Goal: Task Accomplishment & Management: Use online tool/utility

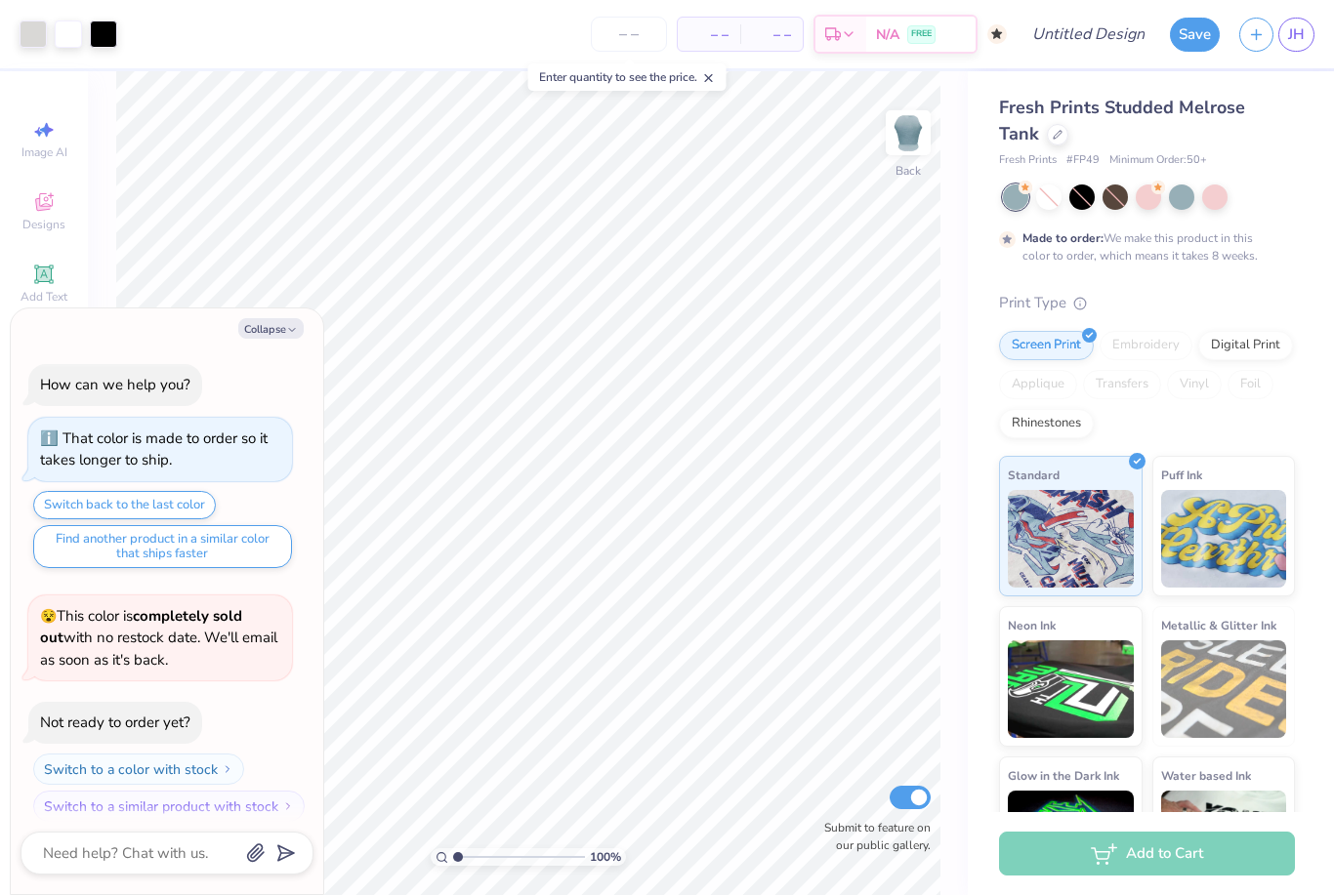
scroll to position [12, 0]
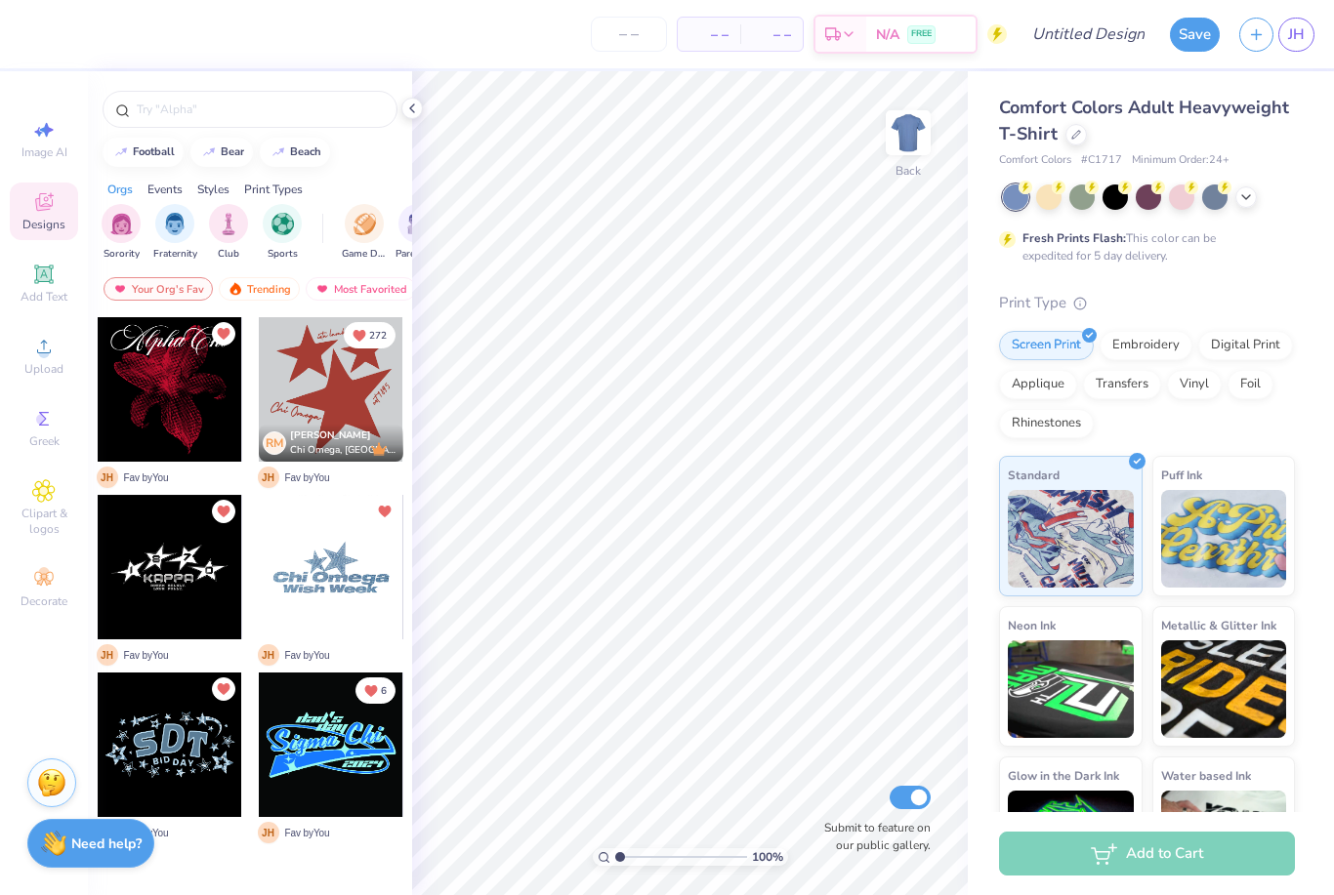
click at [343, 399] on div at bounding box center [331, 389] width 144 height 144
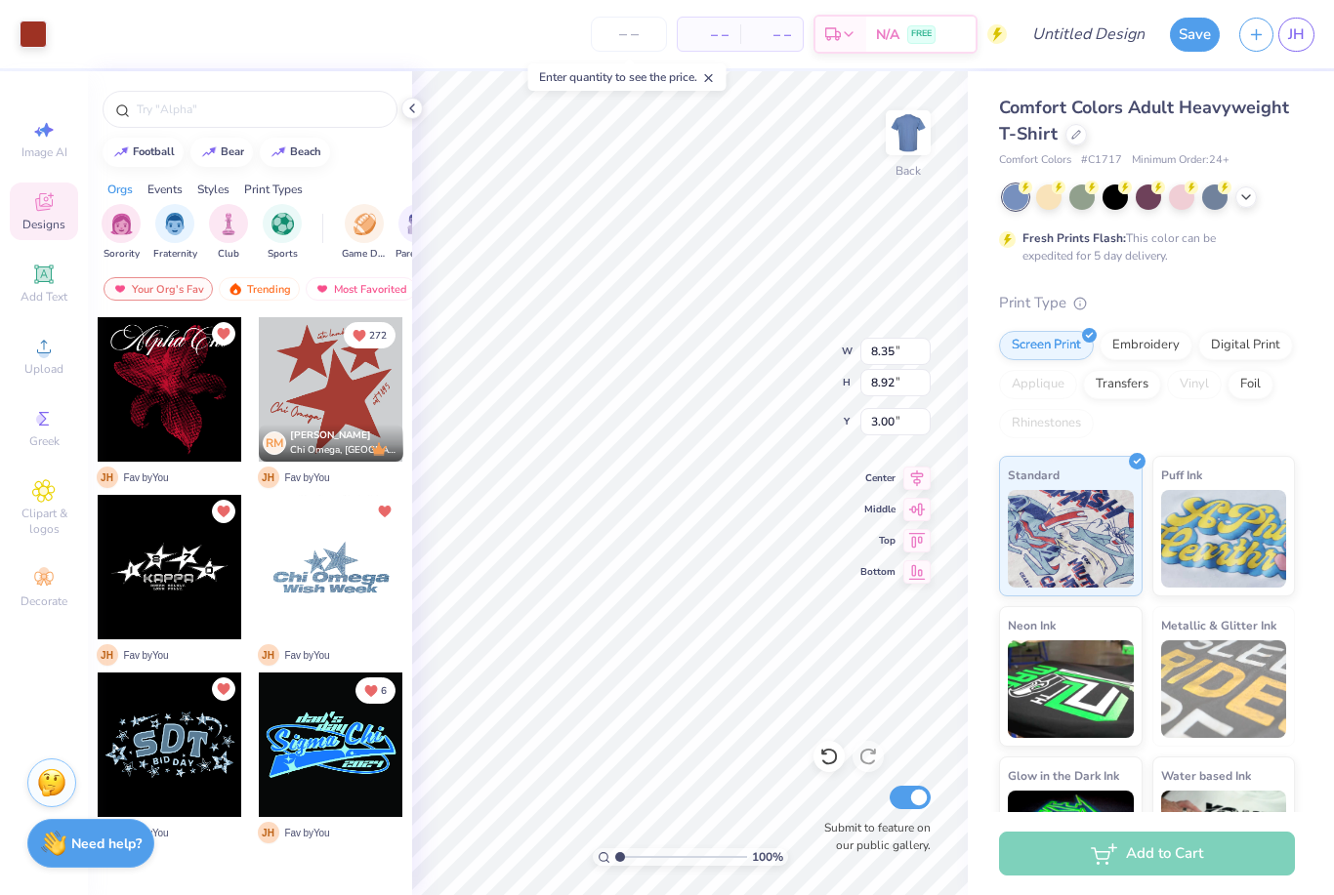
click at [1222, 208] on div at bounding box center [1149, 197] width 292 height 25
click at [1252, 189] on icon at bounding box center [1246, 197] width 16 height 16
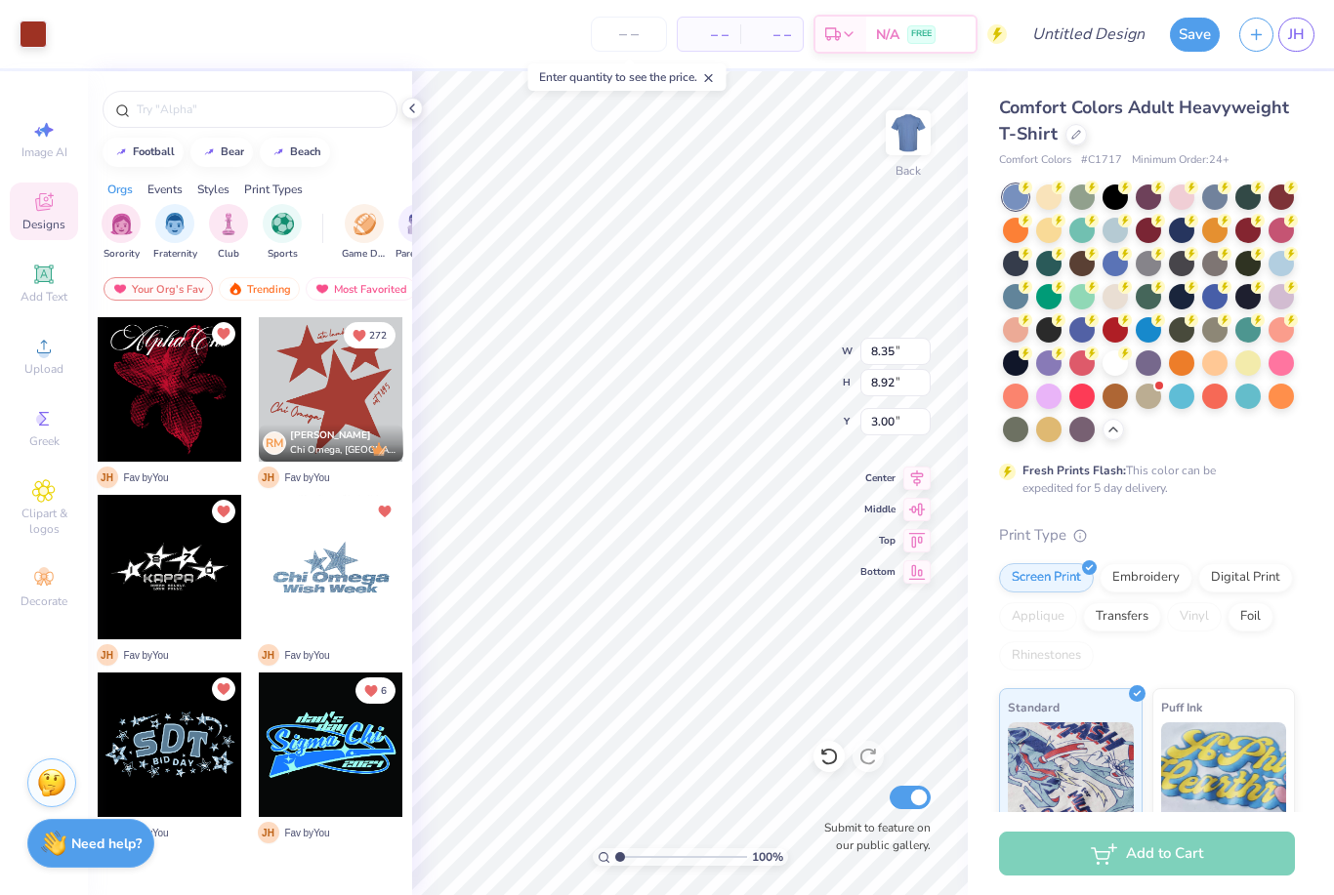
click at [1111, 364] on div at bounding box center [1114, 362] width 25 height 25
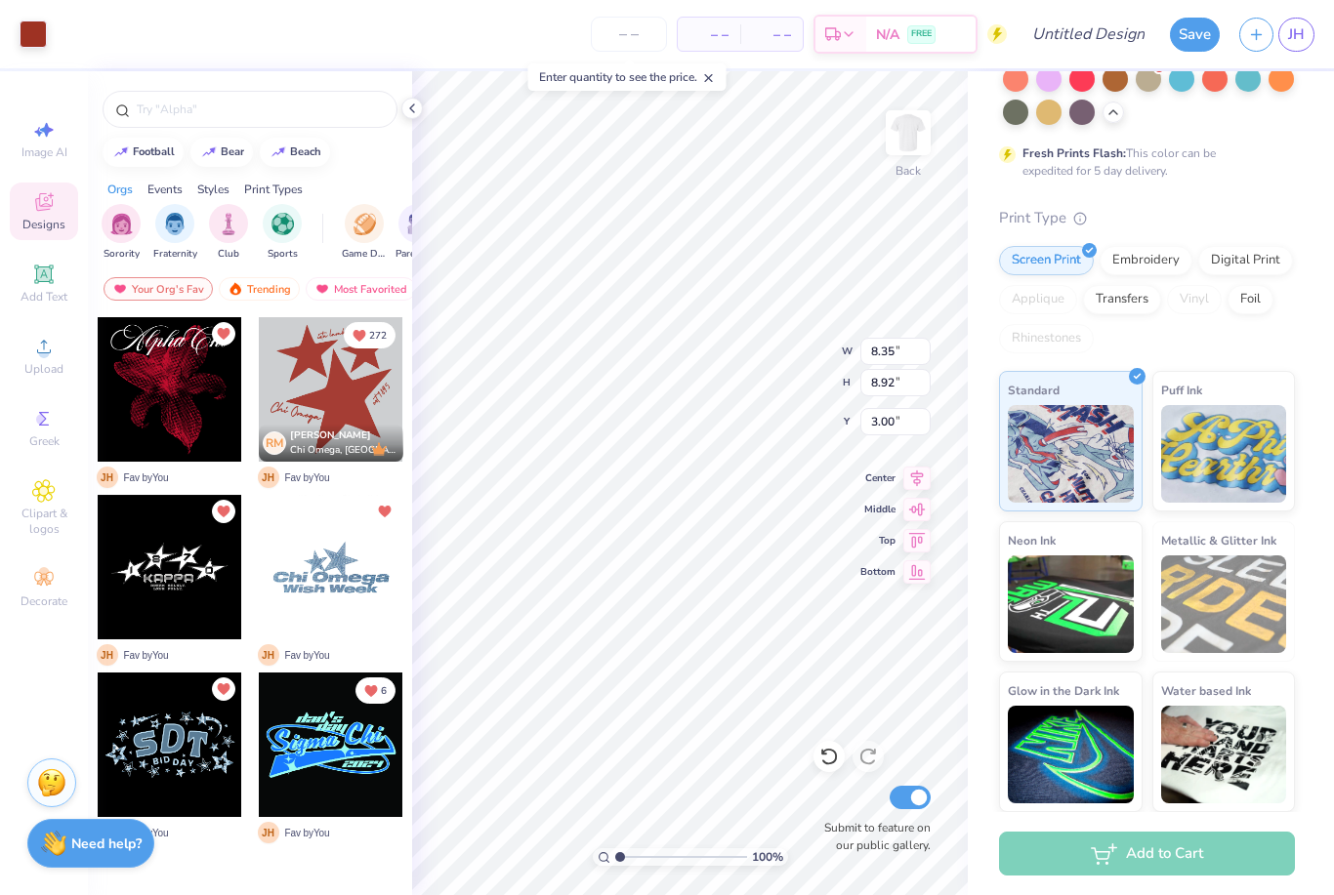
scroll to position [316, 0]
click at [903, 141] on img at bounding box center [907, 132] width 39 height 39
click at [377, 405] on div at bounding box center [331, 389] width 144 height 144
type input "11.01"
type input "11.77"
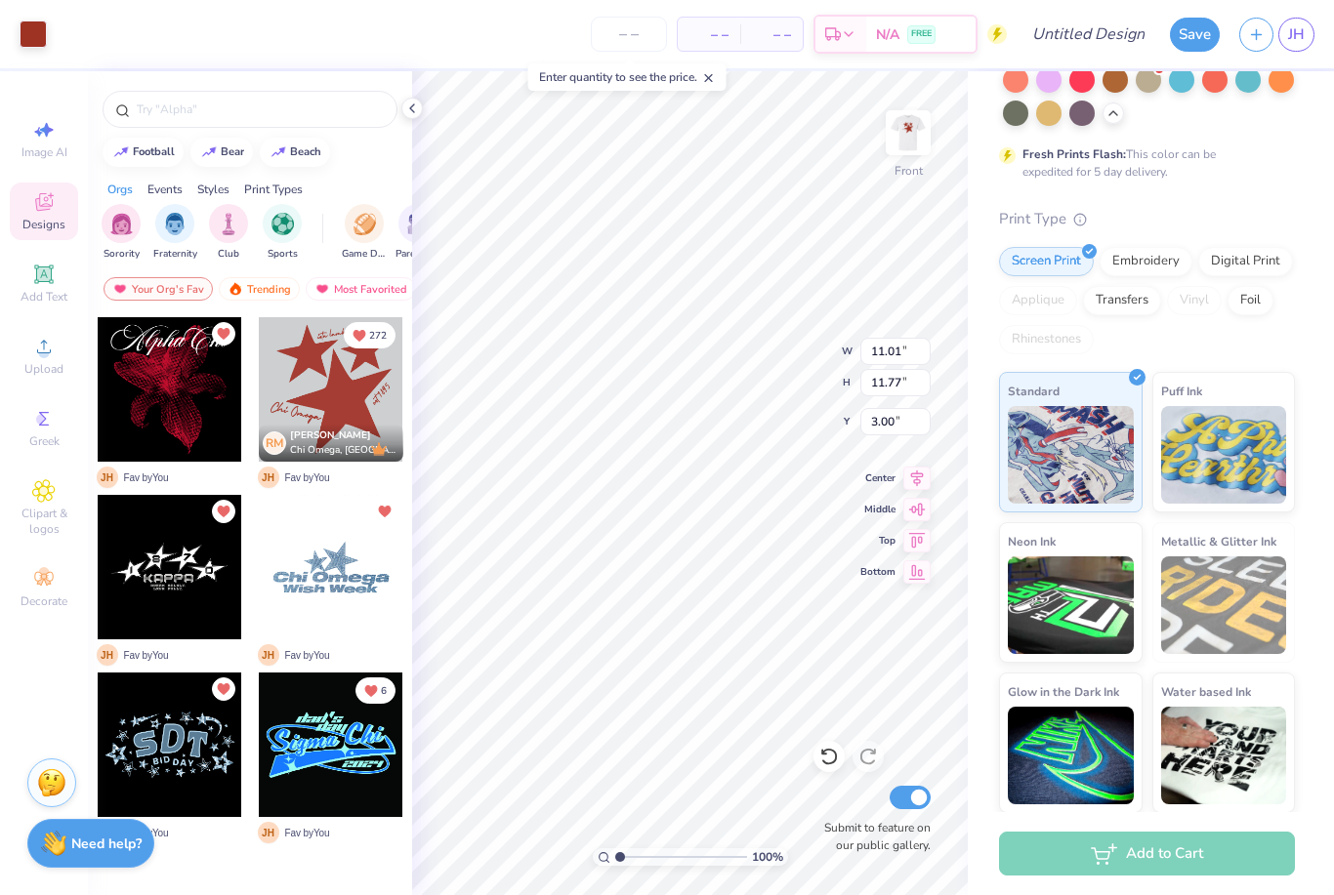
type input "4.80"
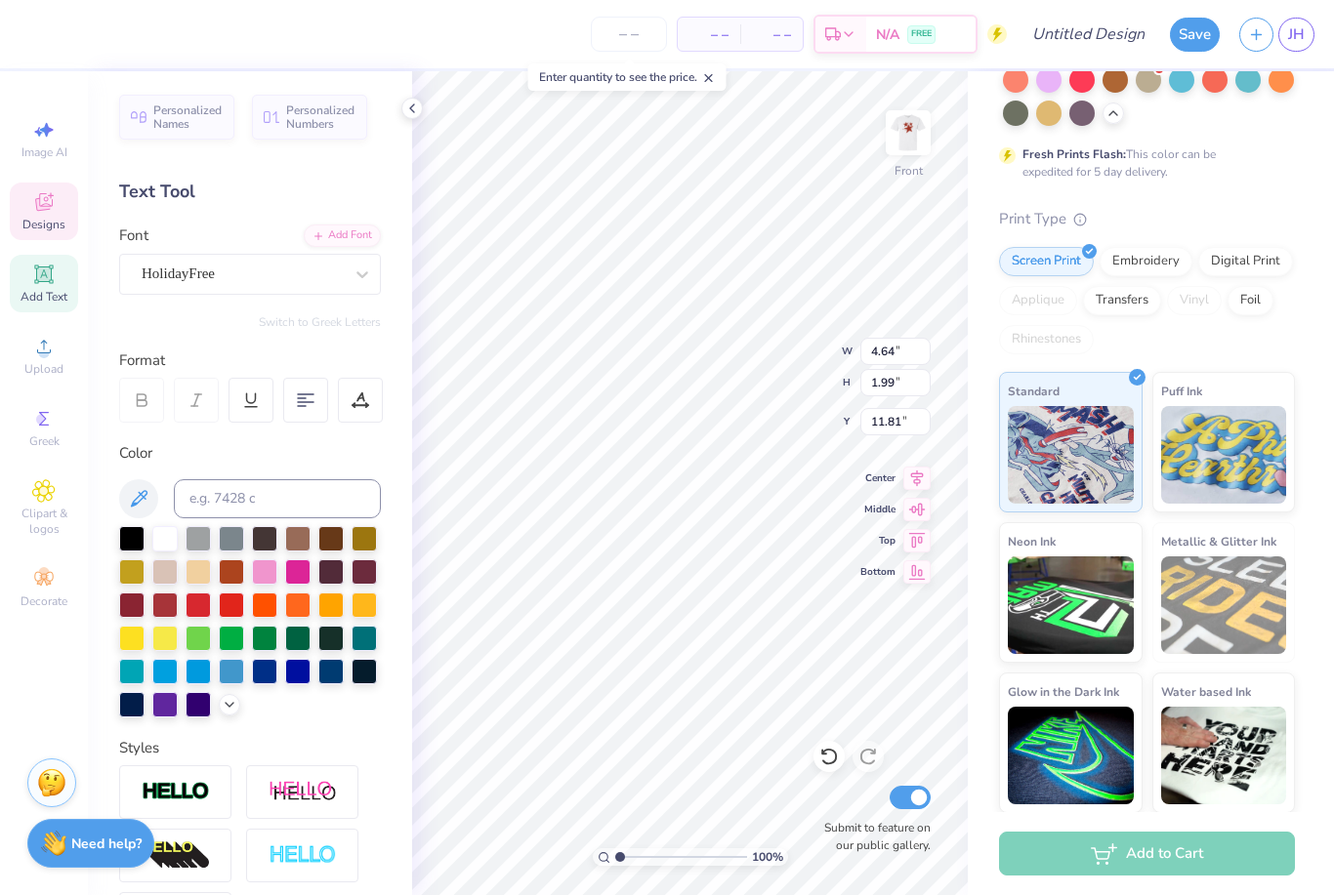
scroll to position [1, 1]
type textarea "KSA"
type input "12.08"
type input "3.19"
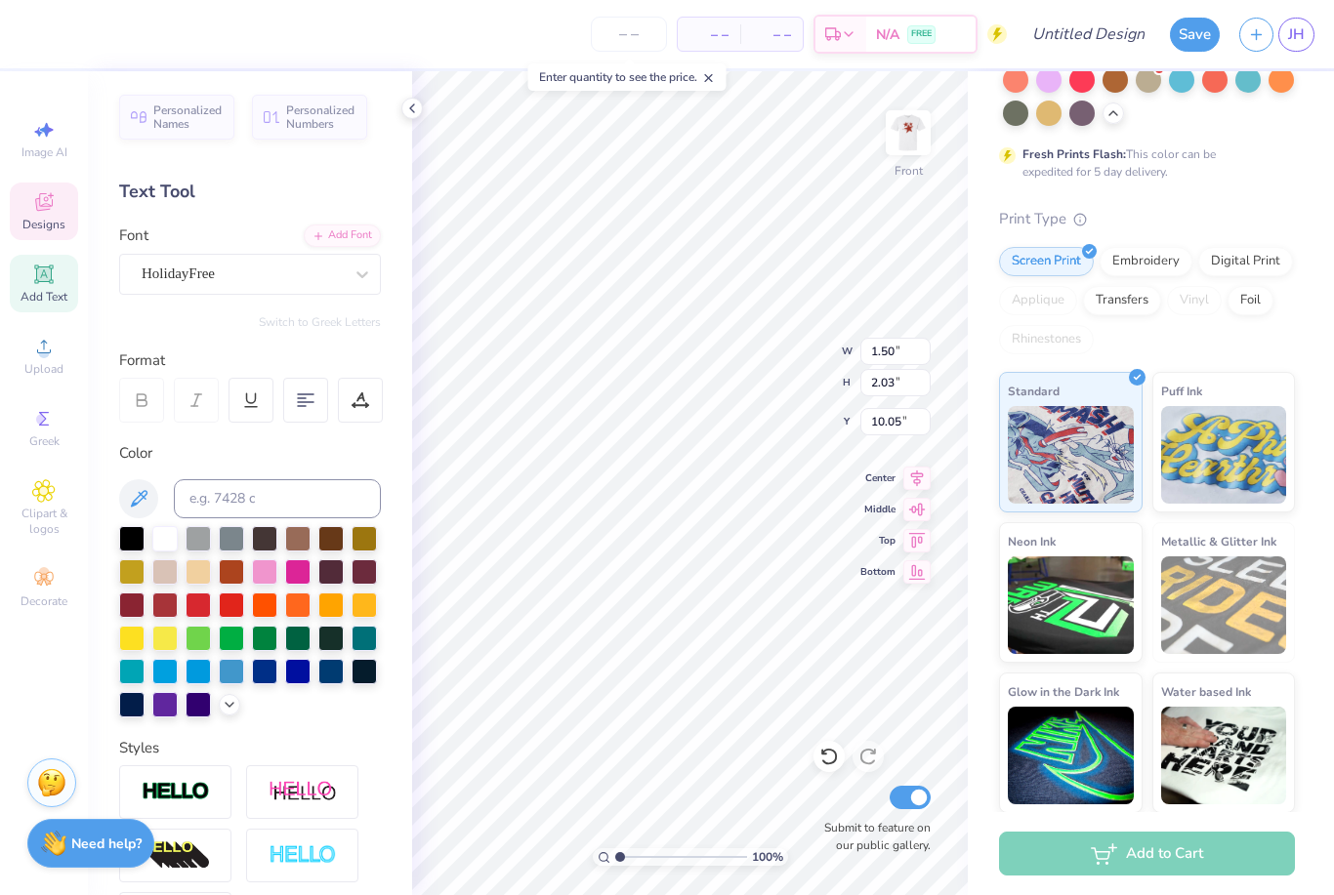
type input "1.25"
type input "4.95"
type textarea "i"
type textarea "b"
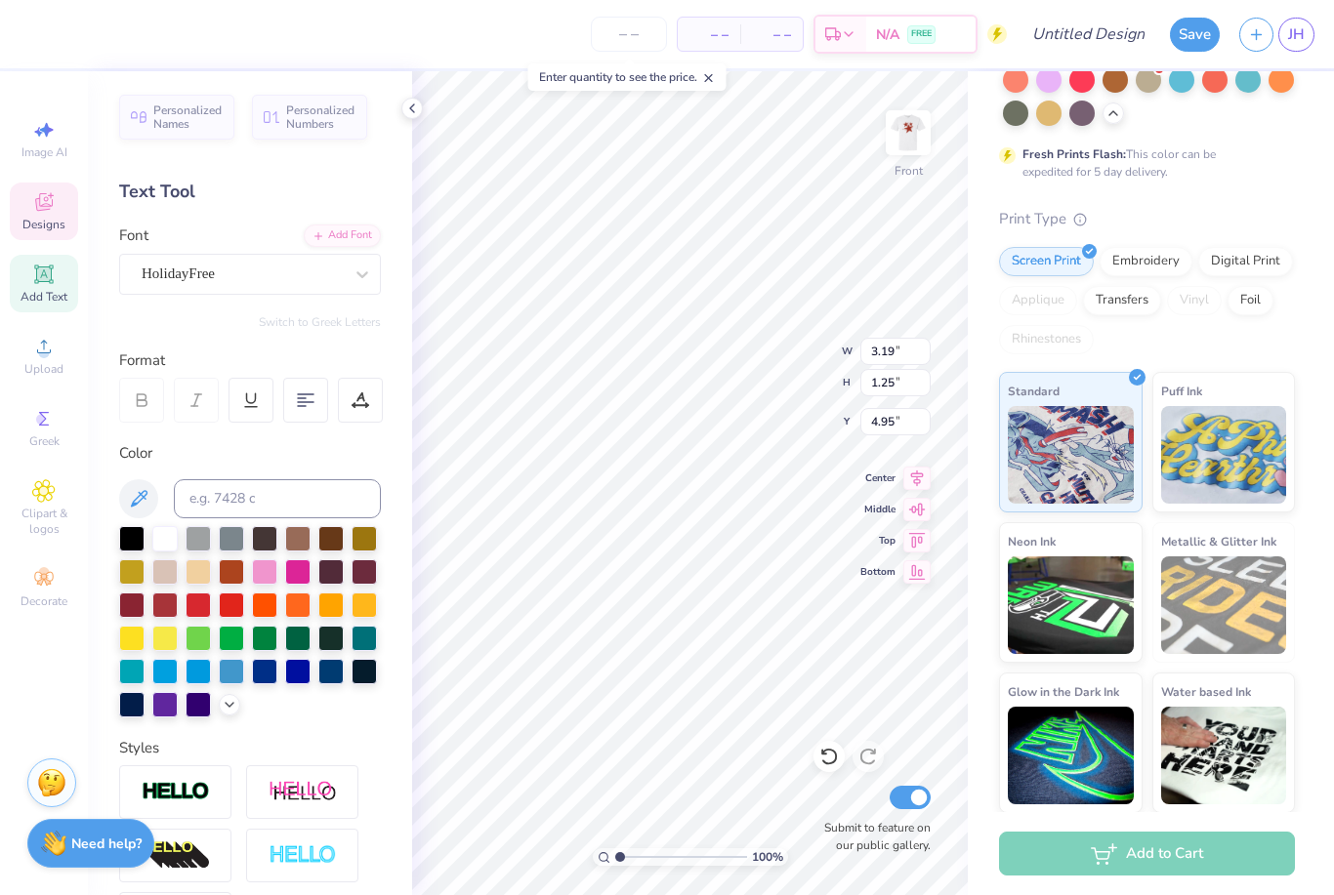
type textarea "Baylor"
type input "1.50"
type input "2.03"
type input "10.05"
type input "3.36"
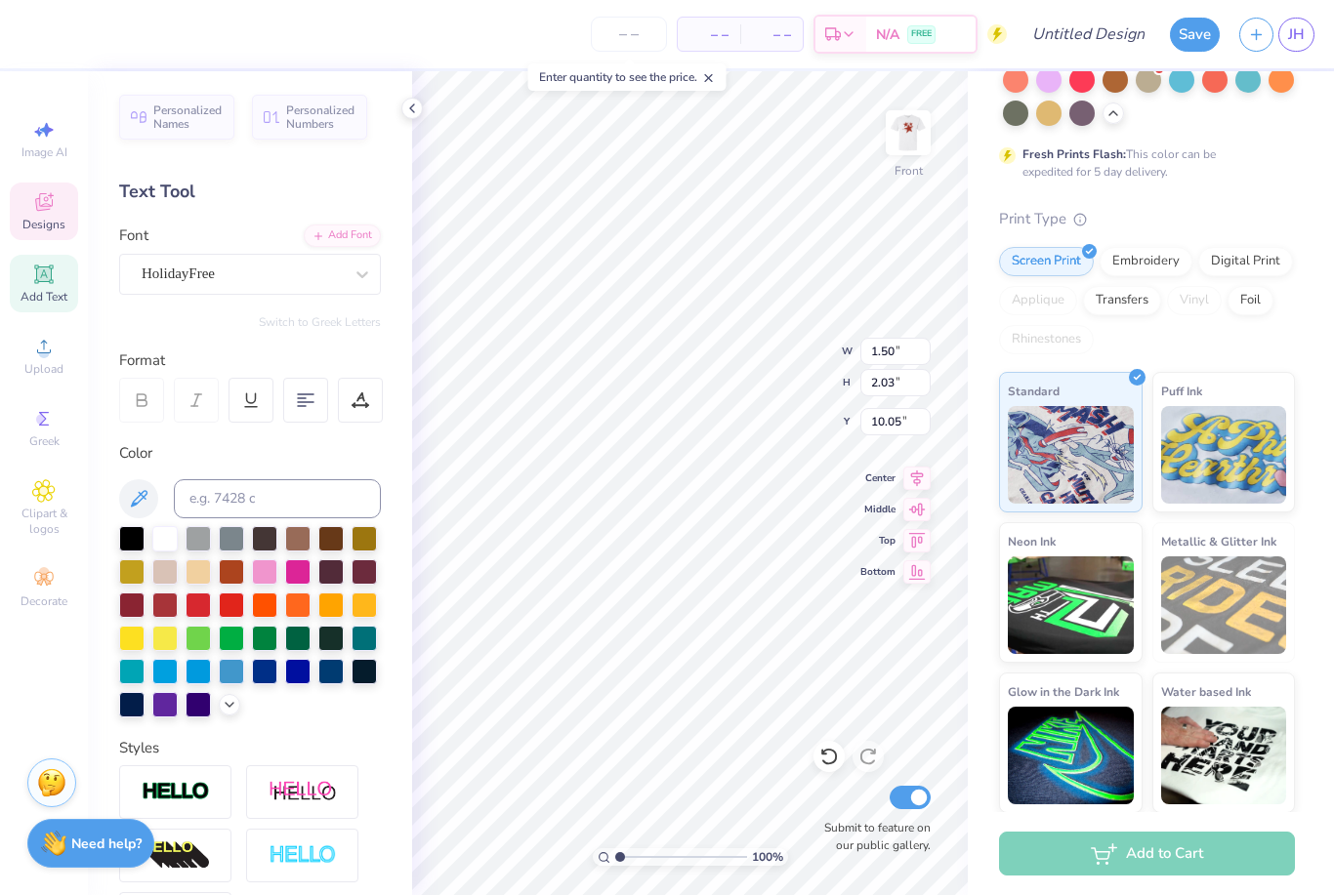
type input "1.48"
type input "12.08"
type input "1.50"
type input "2.03"
type input "10.05"
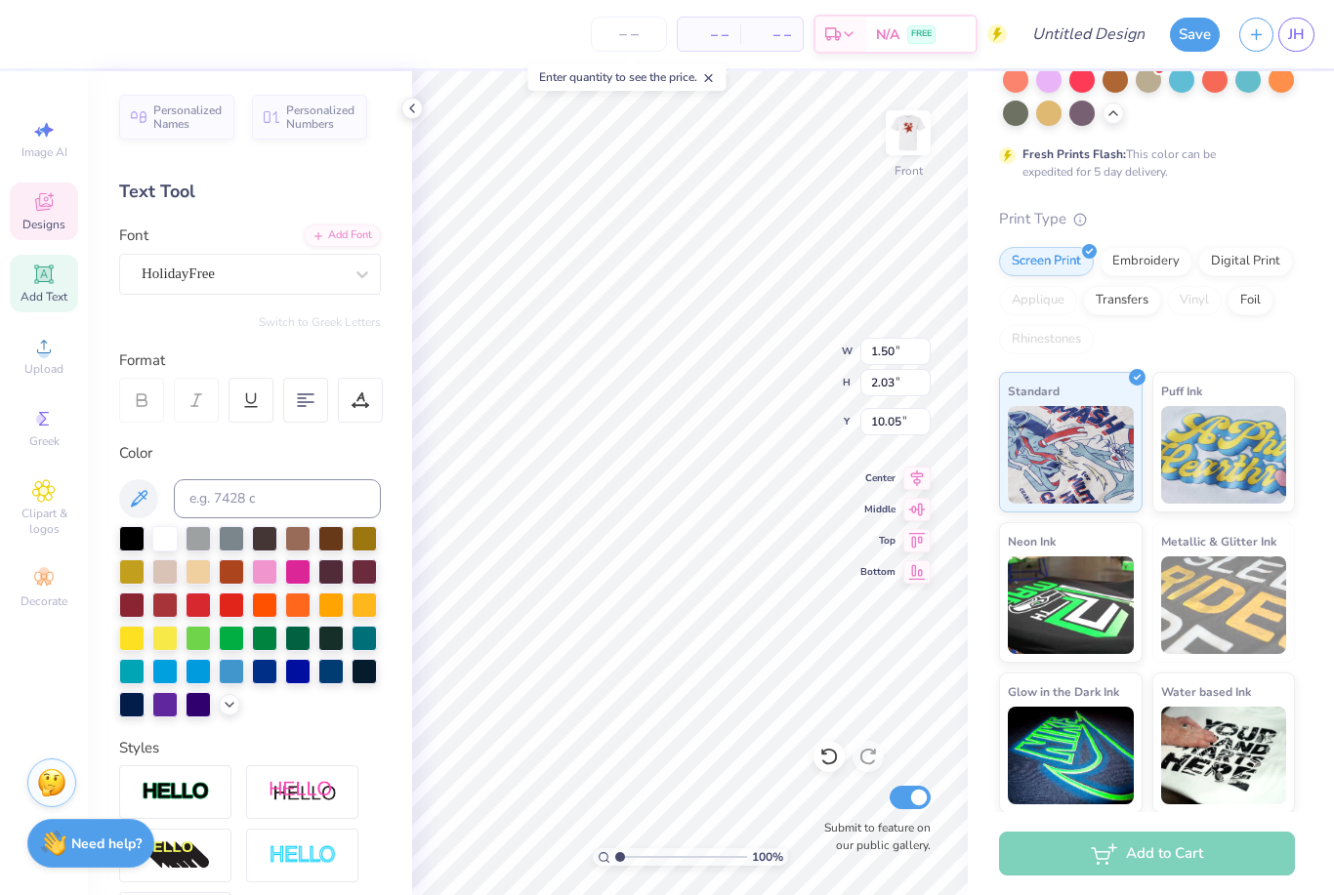
scroll to position [1, 0]
type textarea "e"
type textarea "2025 26"
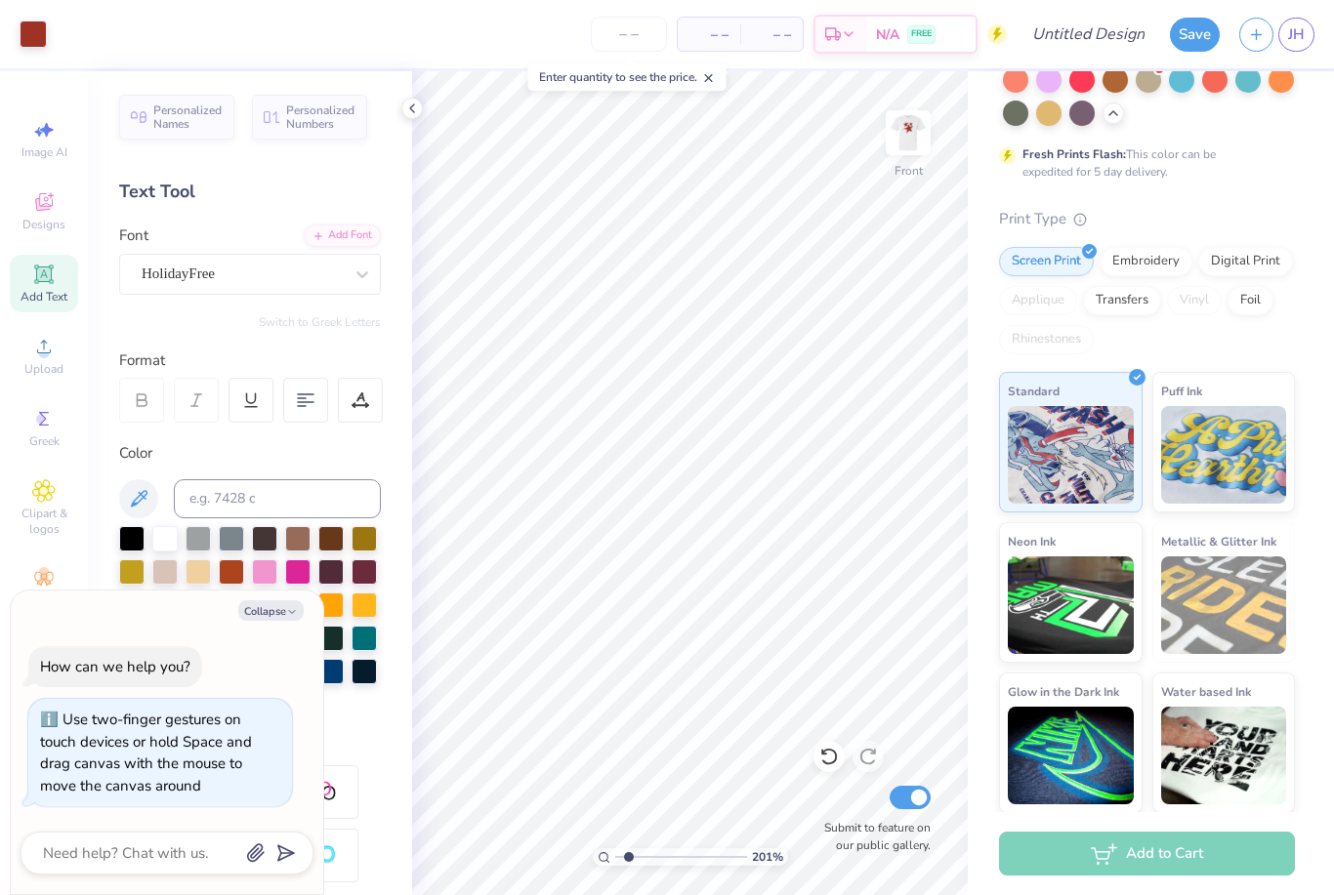
type input "1.66741849130708"
type textarea "x"
type input "12.27"
click at [416, 116] on div at bounding box center [411, 108] width 21 height 21
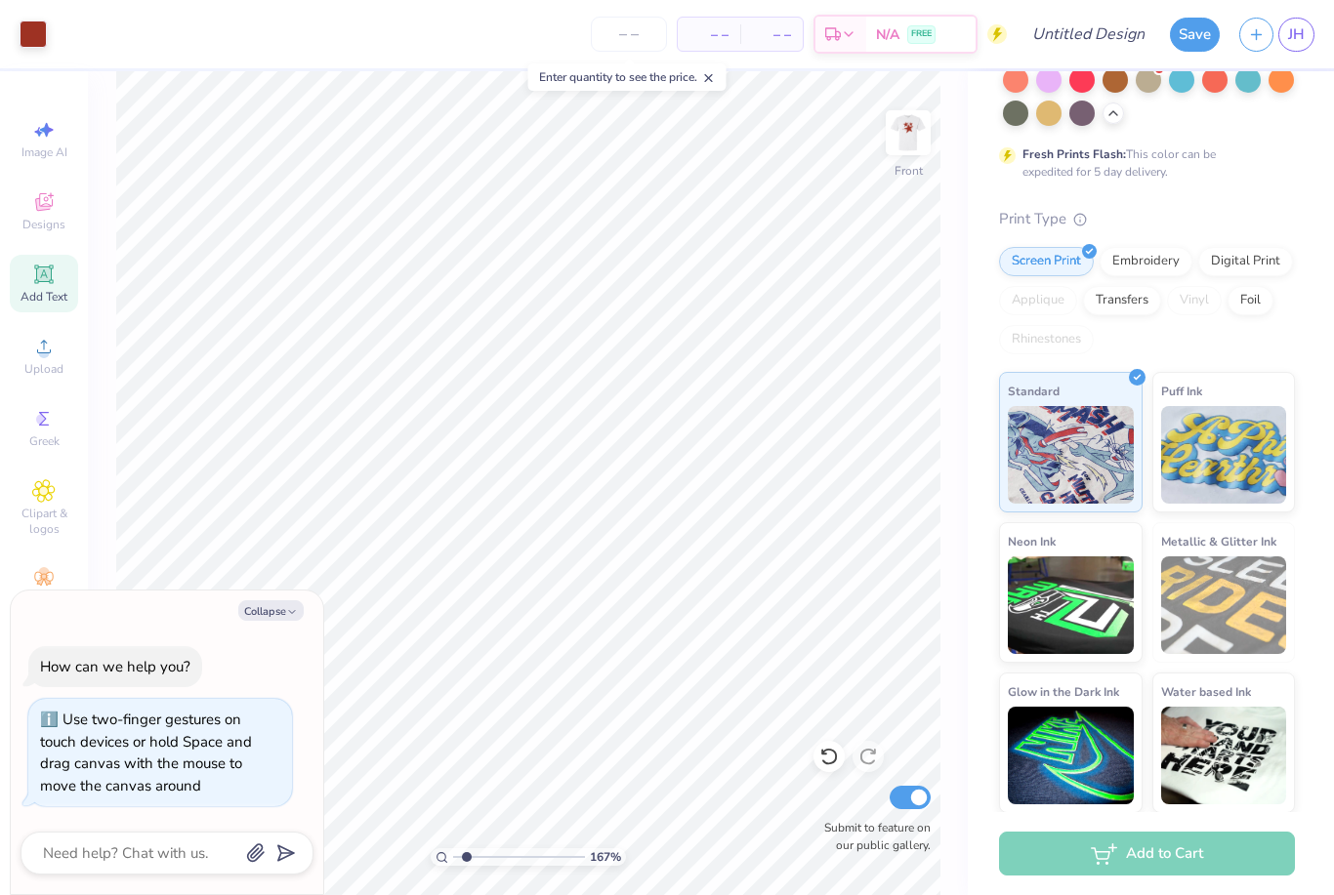
click at [283, 614] on button "Collapse" at bounding box center [270, 610] width 65 height 21
type textarea "x"
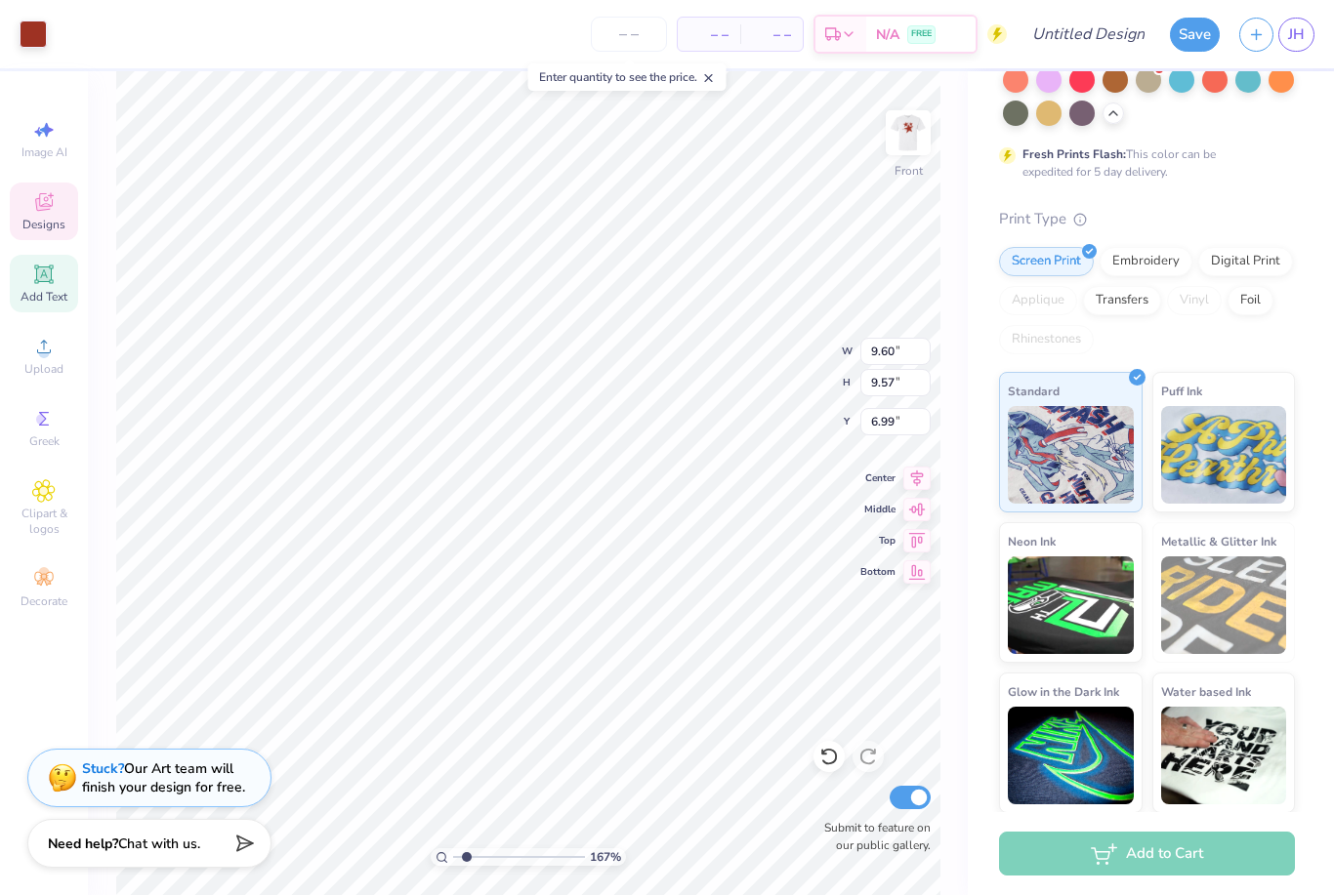
type input "5.89"
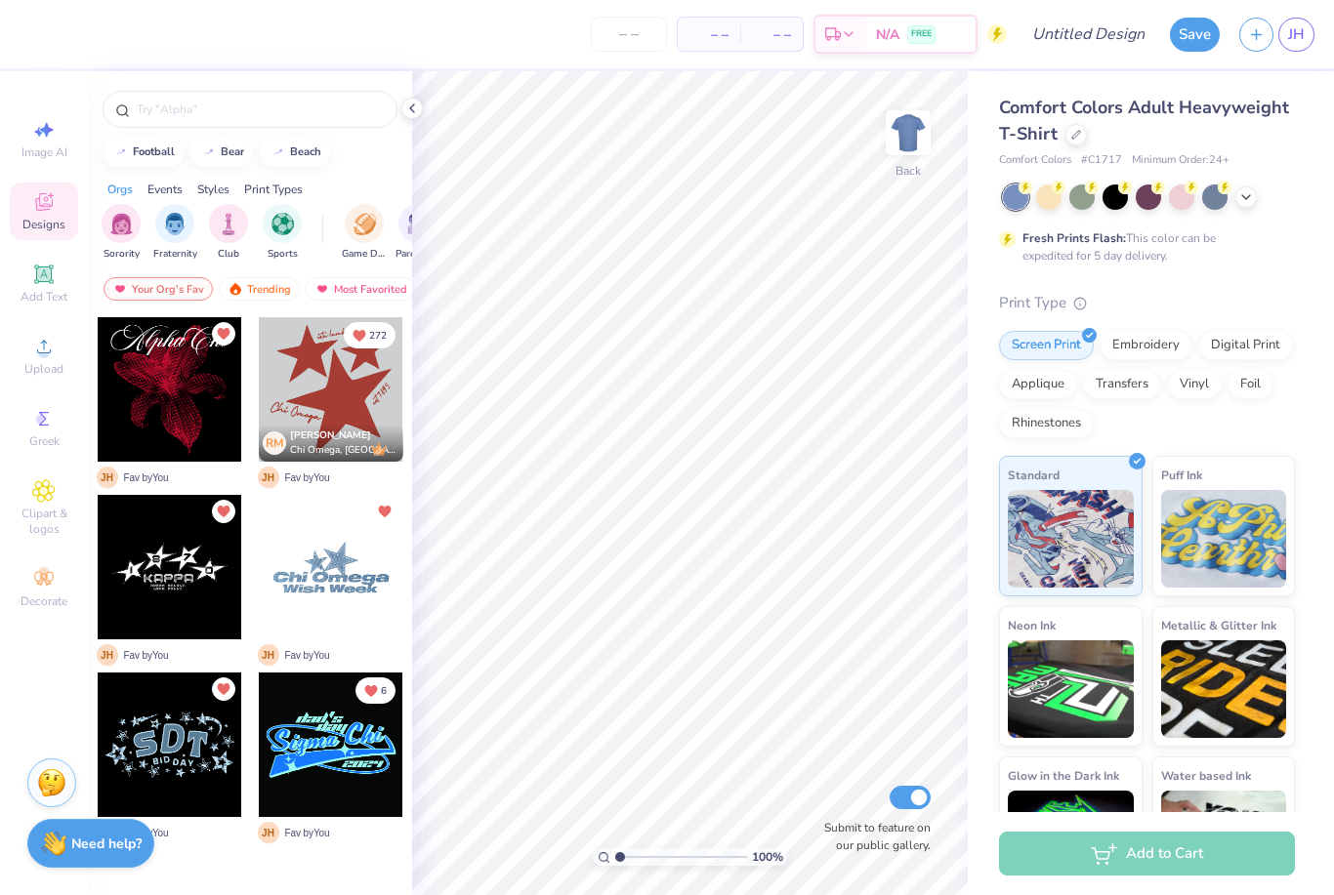
click at [1291, 36] on span "JH" at bounding box center [1296, 34] width 17 height 22
click at [425, 2] on div "– – Per Item – – Total Est. Delivery N/A FREE" at bounding box center [517, 34] width 977 height 68
click at [453, 3] on div "– – Per Item – – Total Est. Delivery N/A FREE" at bounding box center [517, 34] width 977 height 68
click at [180, 355] on div at bounding box center [170, 389] width 144 height 144
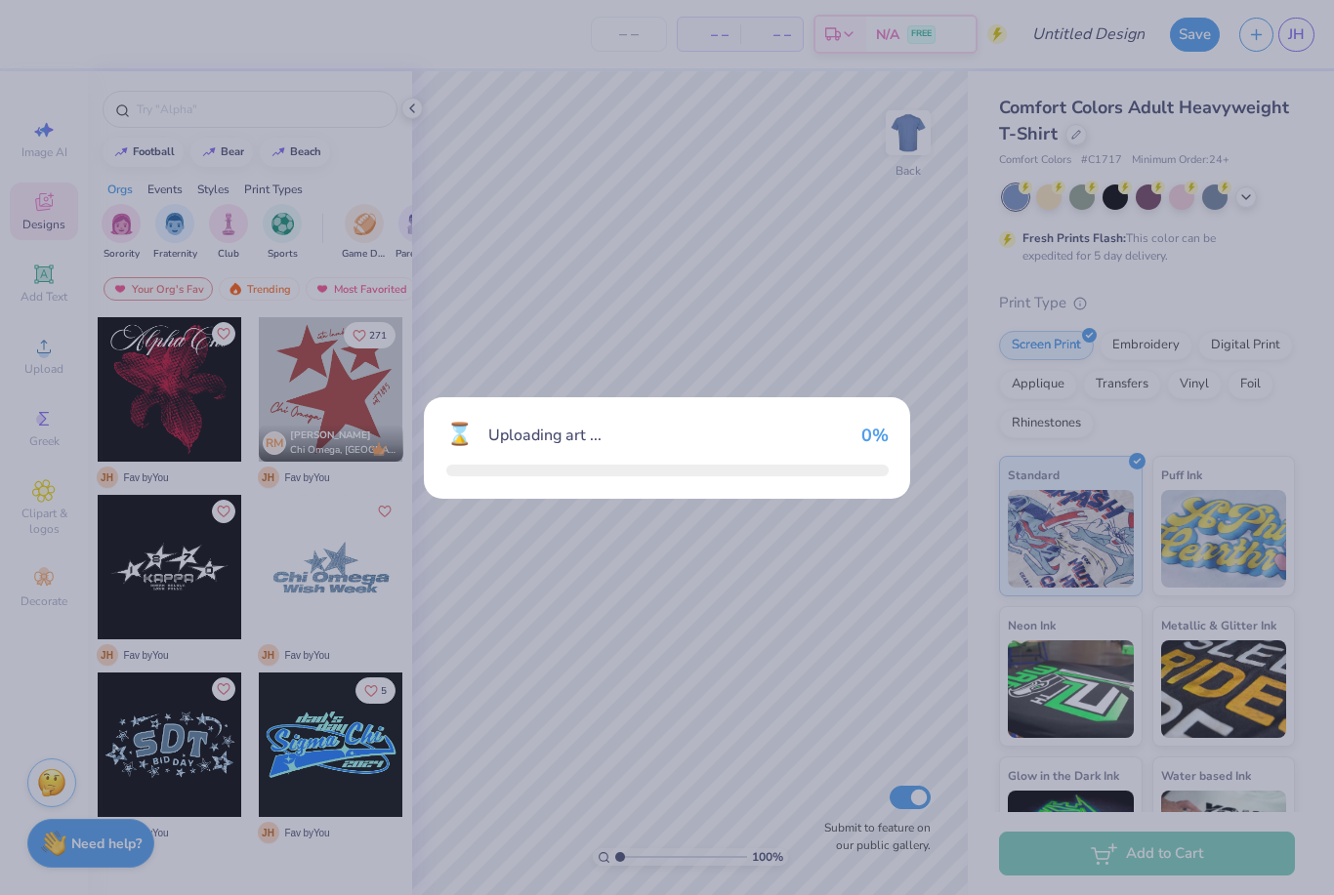
click at [133, 382] on div "⌛ Uploading art ... 0 %" at bounding box center [667, 447] width 1334 height 895
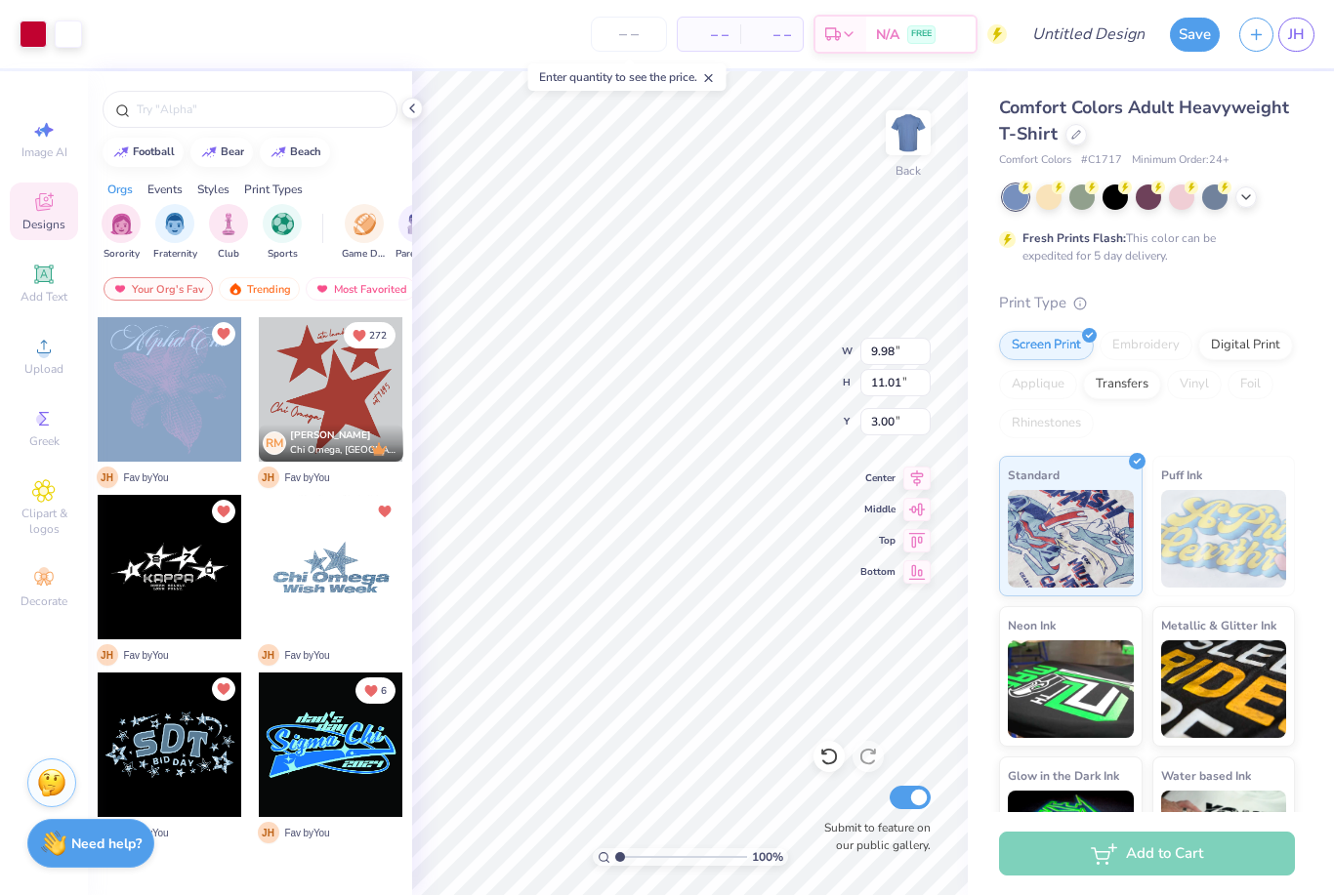
click at [124, 285] on img at bounding box center [120, 289] width 16 height 14
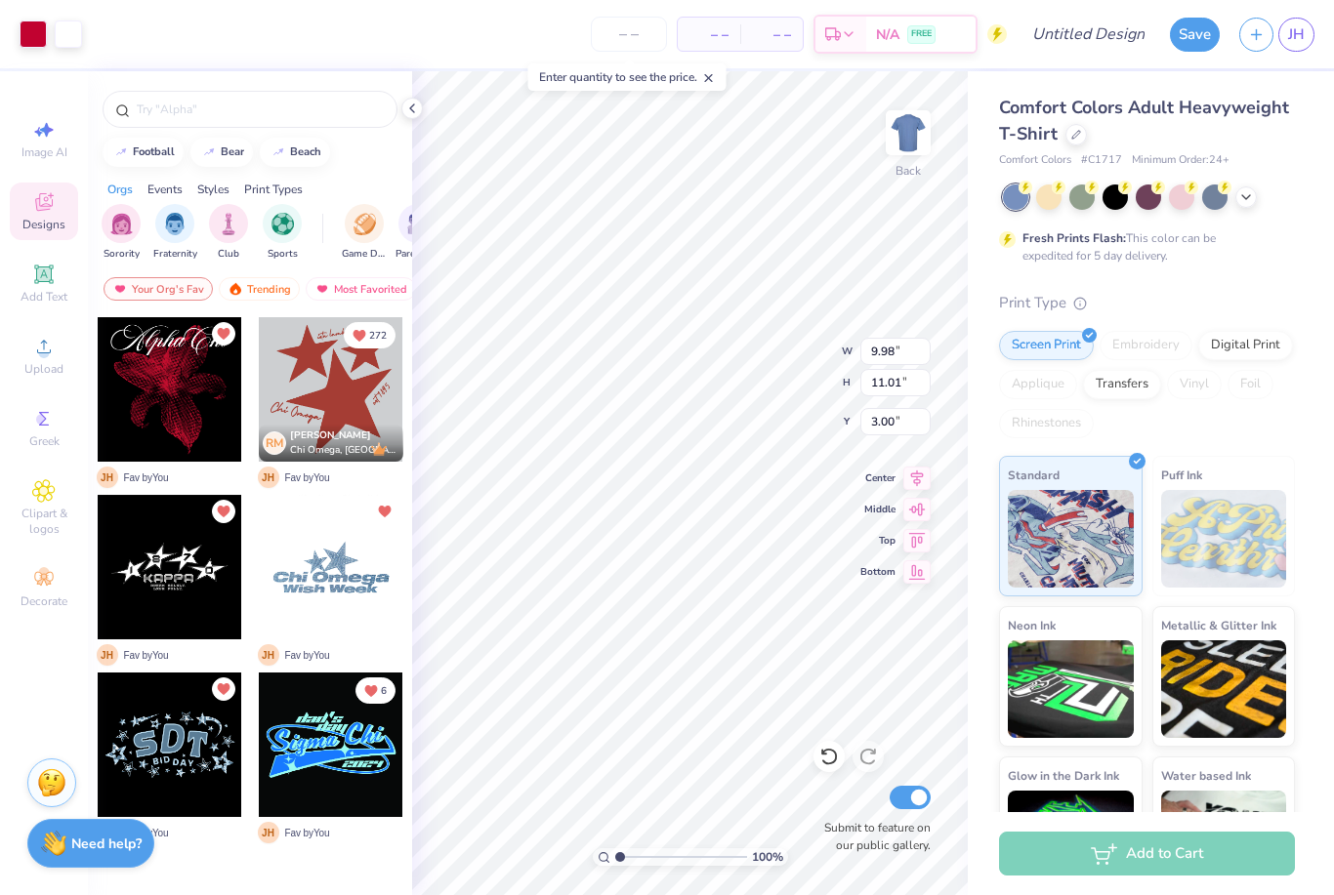
click at [1121, 195] on div at bounding box center [1114, 197] width 25 height 25
type input "3.77"
type input "1.54"
type input "3.63"
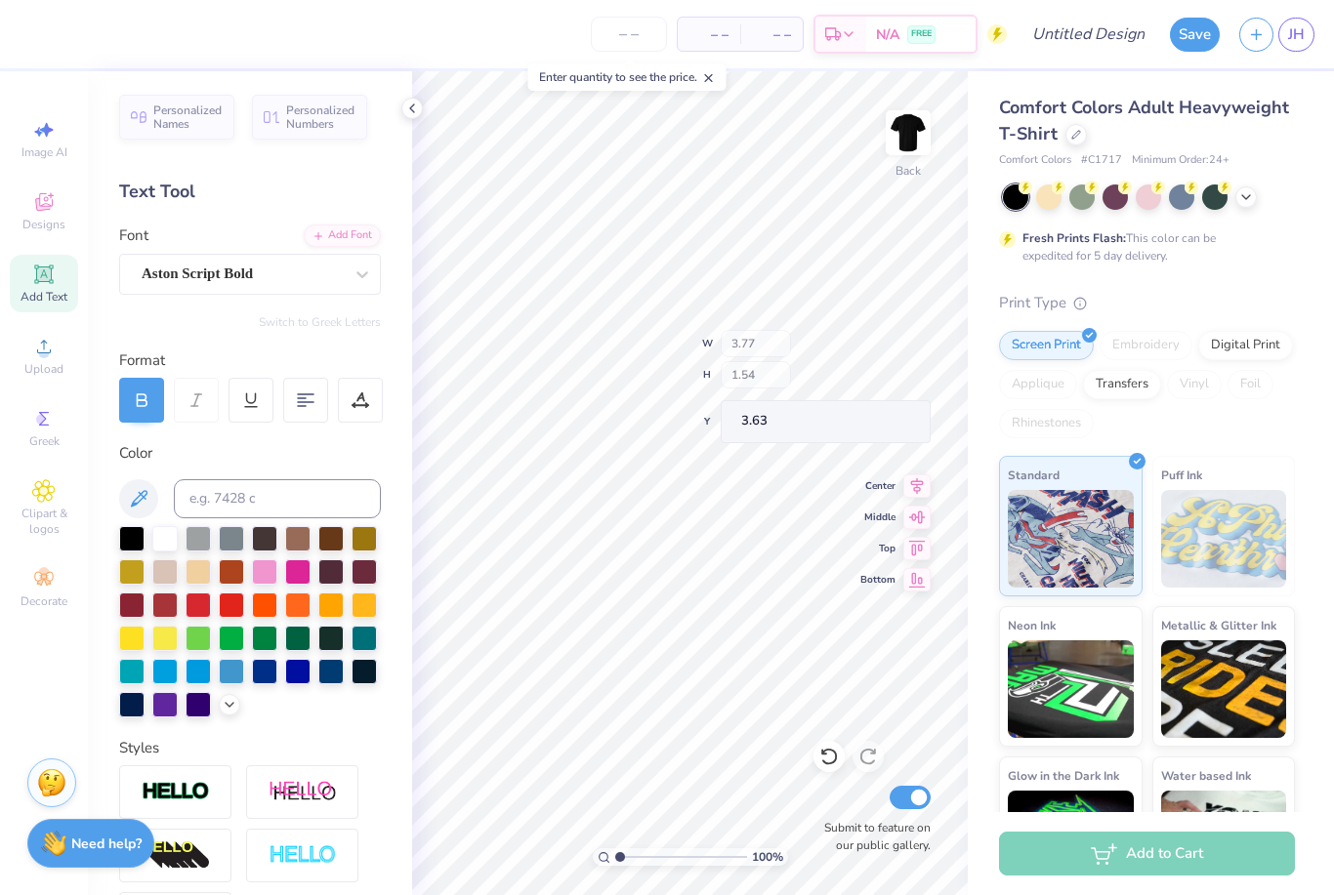
type input "6.29"
click at [909, 141] on img at bounding box center [907, 132] width 39 height 39
click at [894, 132] on img at bounding box center [907, 132] width 39 height 39
click at [907, 134] on img at bounding box center [907, 132] width 39 height 39
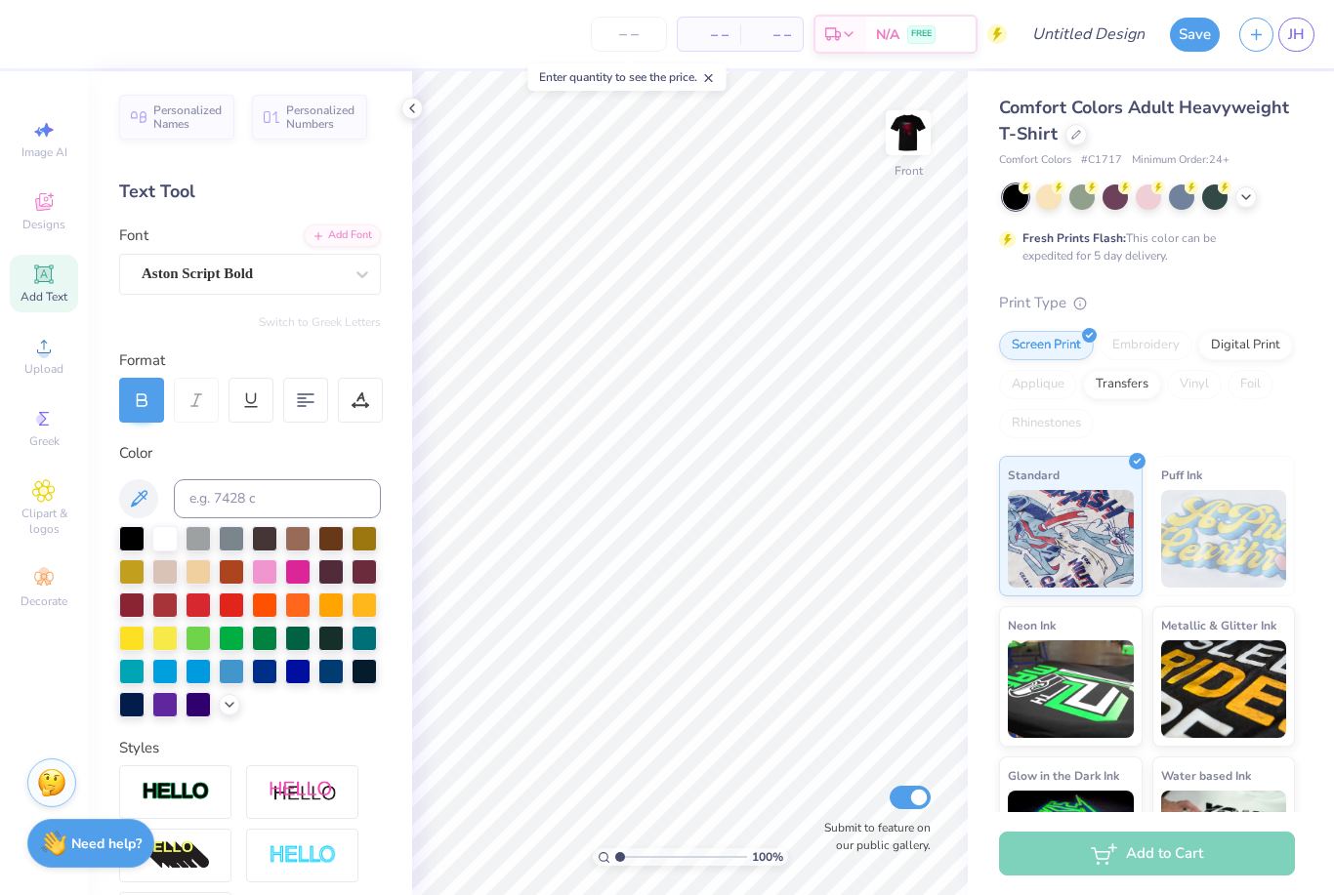
click at [54, 220] on span "Designs" at bounding box center [43, 225] width 43 height 16
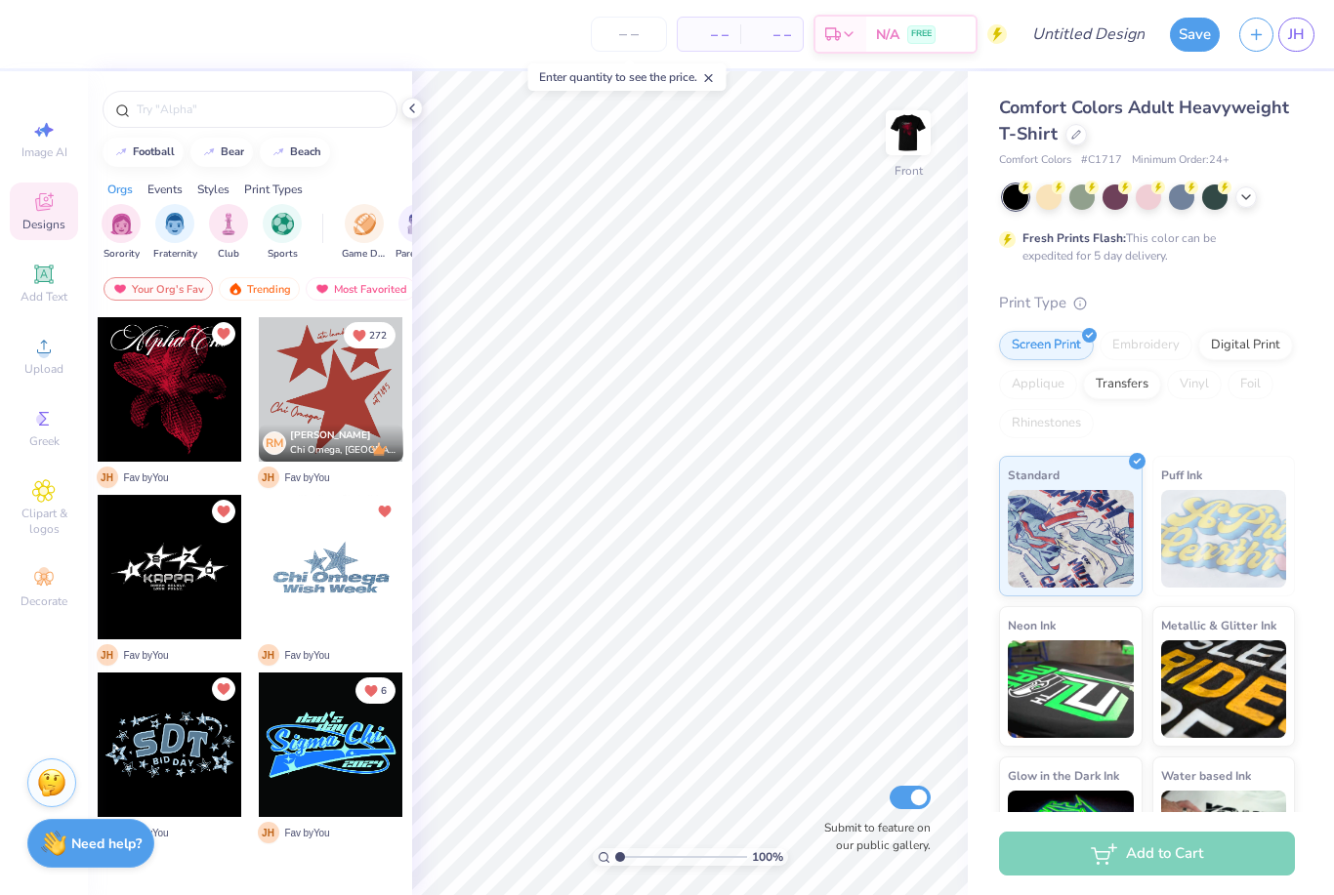
click at [176, 409] on div at bounding box center [170, 389] width 144 height 144
type input "5.78"
type input "11.99"
type input "13.23"
type input "5.49"
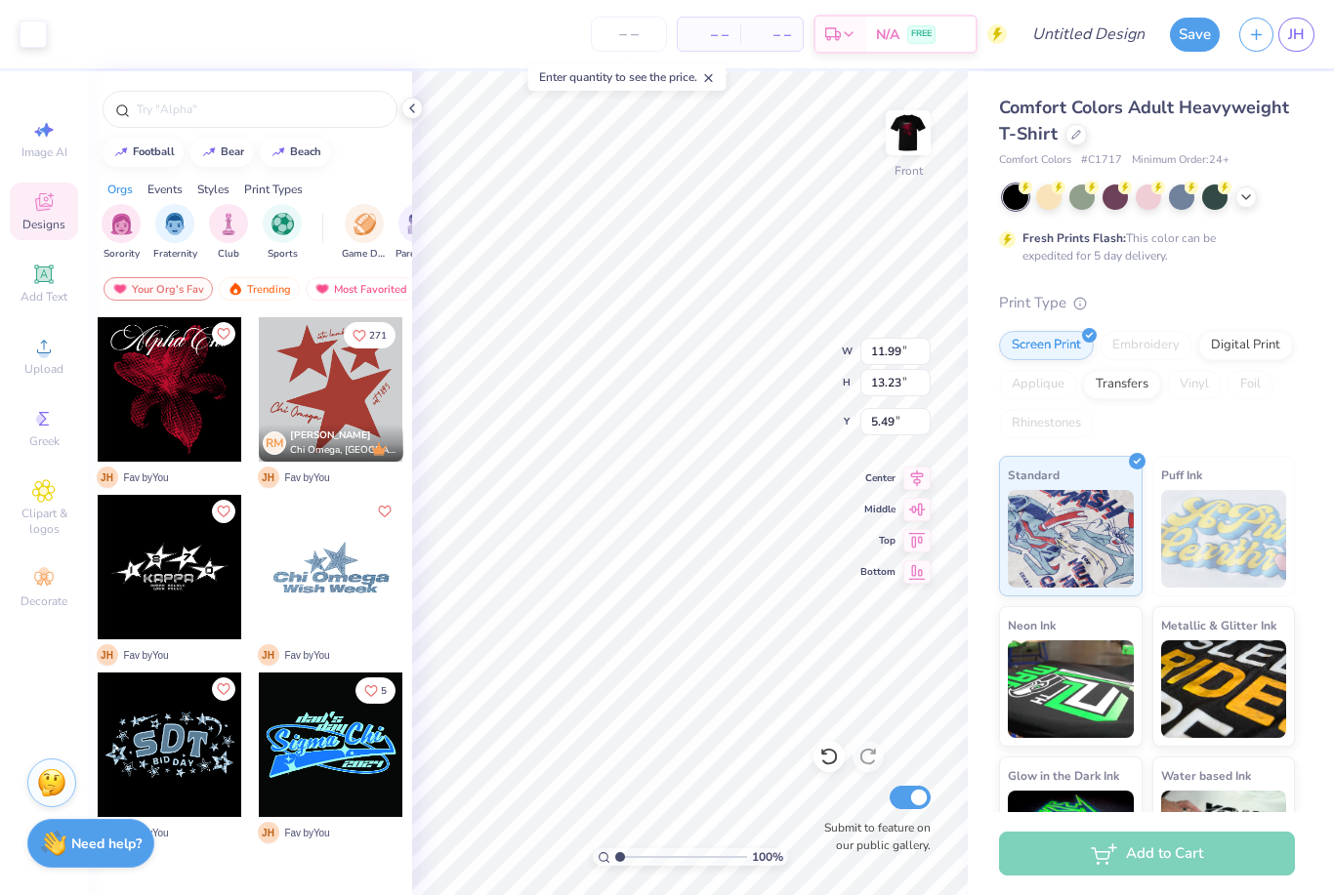
type input "4.53"
type input "1.87"
type input "6.24"
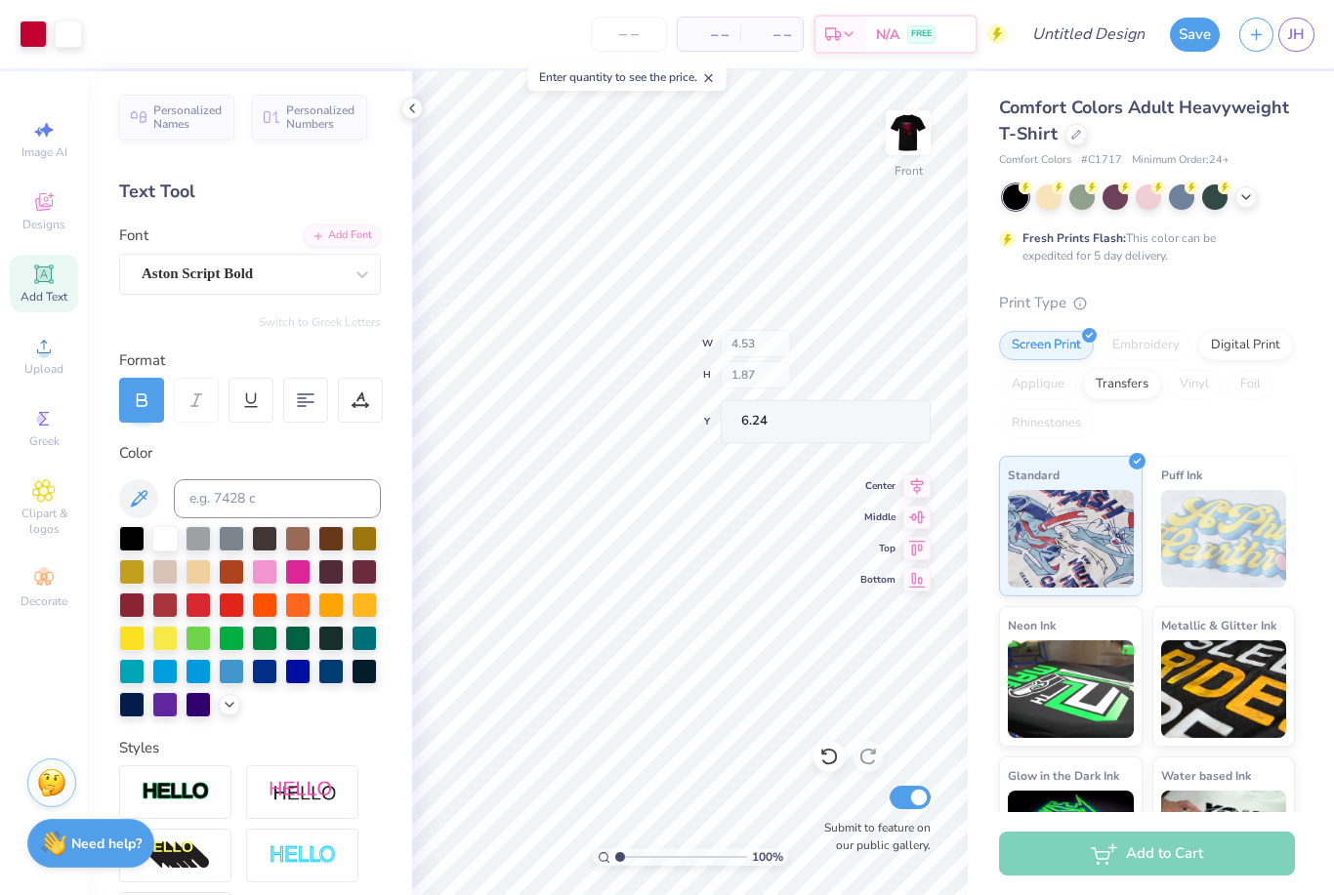
type input "7.57"
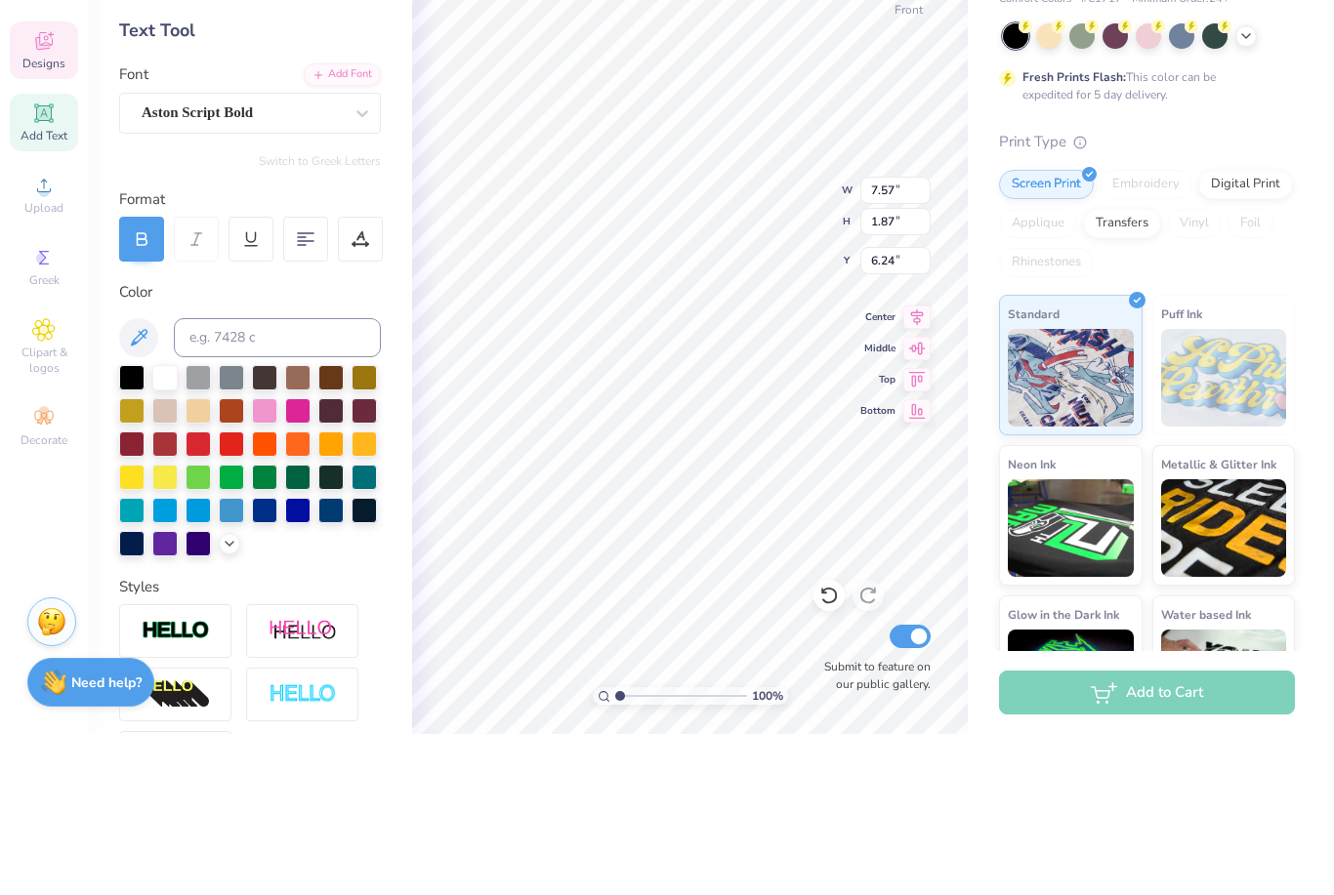
scroll to position [1, 2]
type textarea "Baylor"
click at [812, 0] on html "– – Per Item – – Total Est. Delivery N/A FREE Design Title Save JH Image AI Des…" at bounding box center [667, 447] width 1334 height 895
type input "4.53"
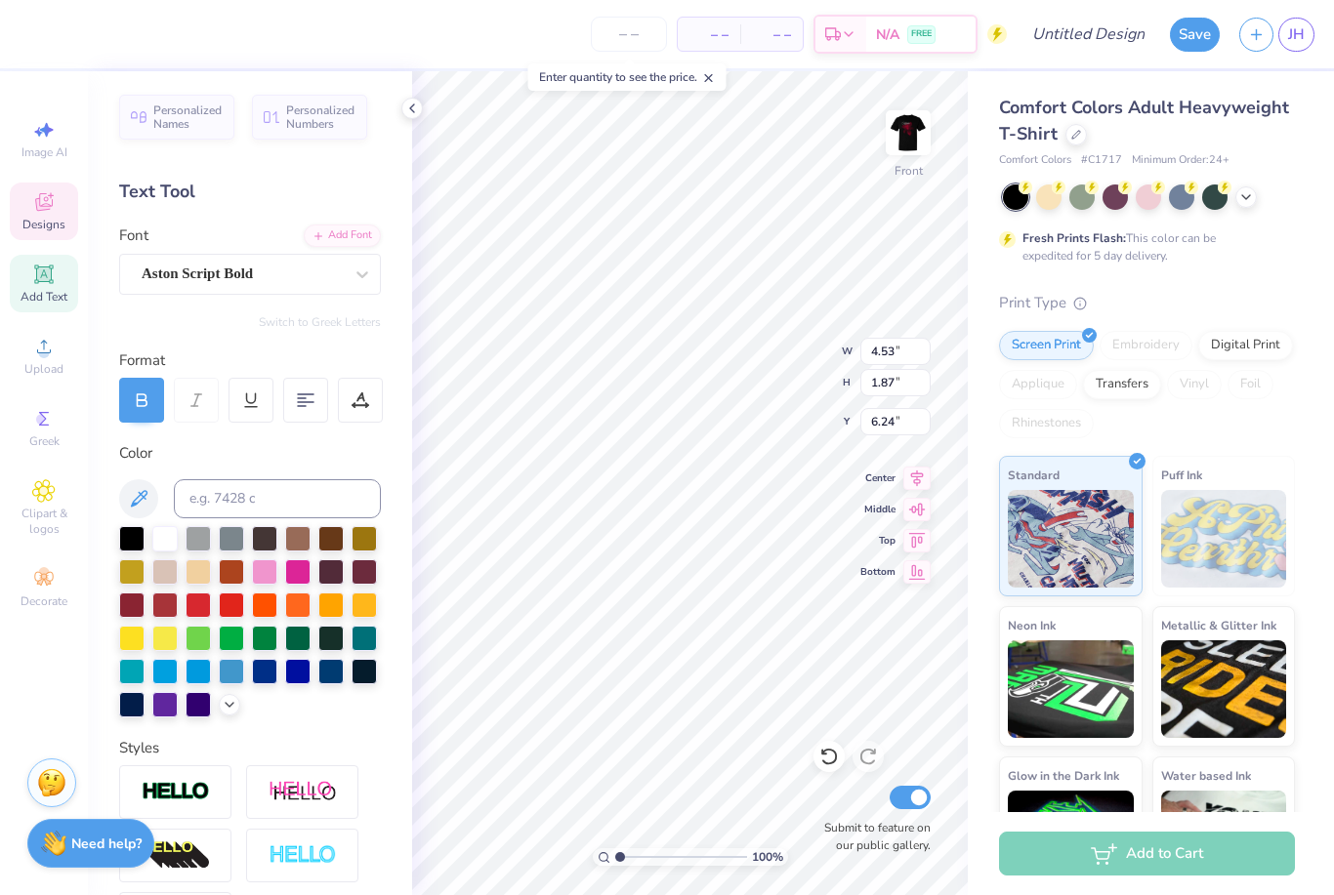
scroll to position [1, 0]
type textarea "K"
type textarea "Ksa"
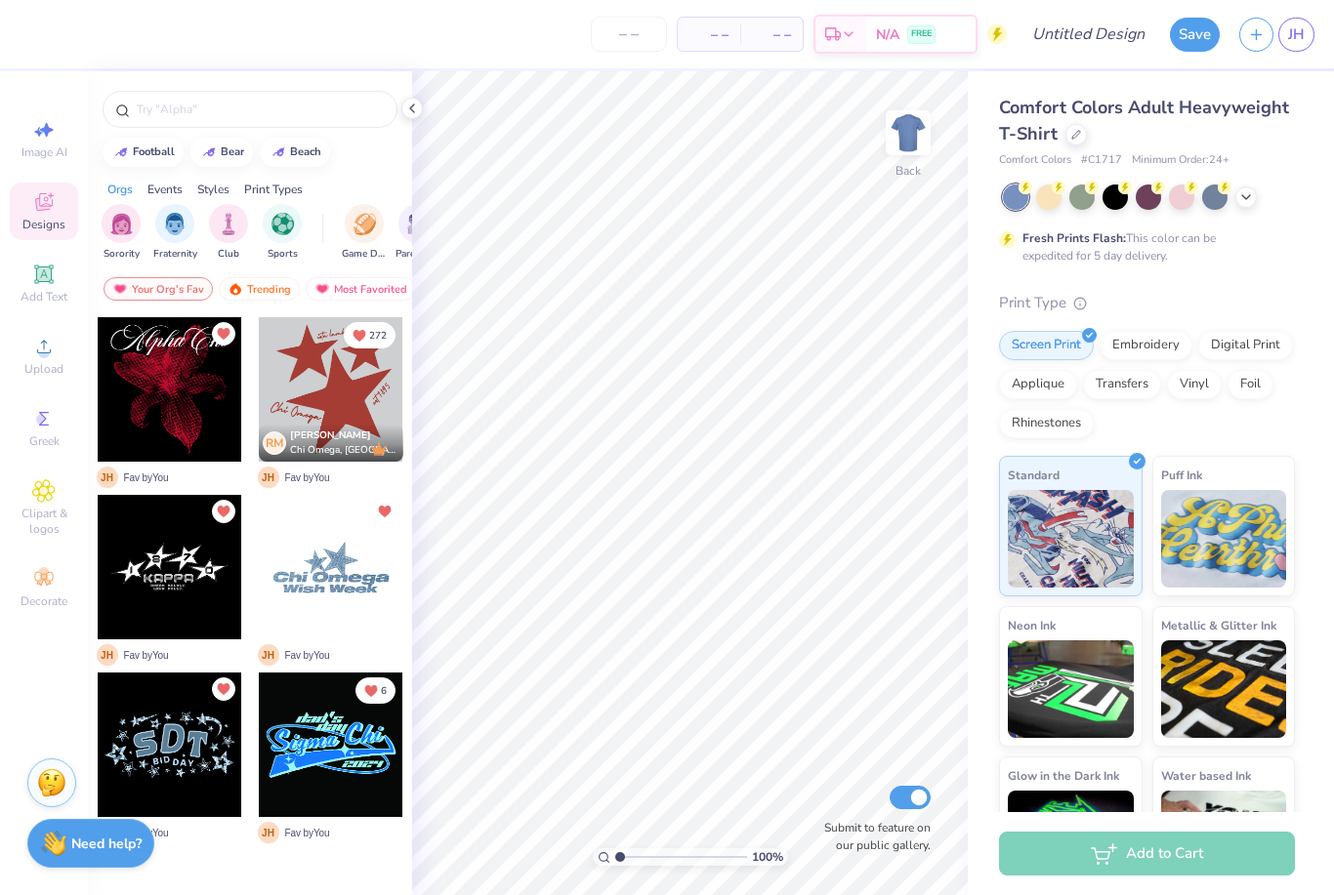
click at [334, 413] on div at bounding box center [331, 389] width 144 height 144
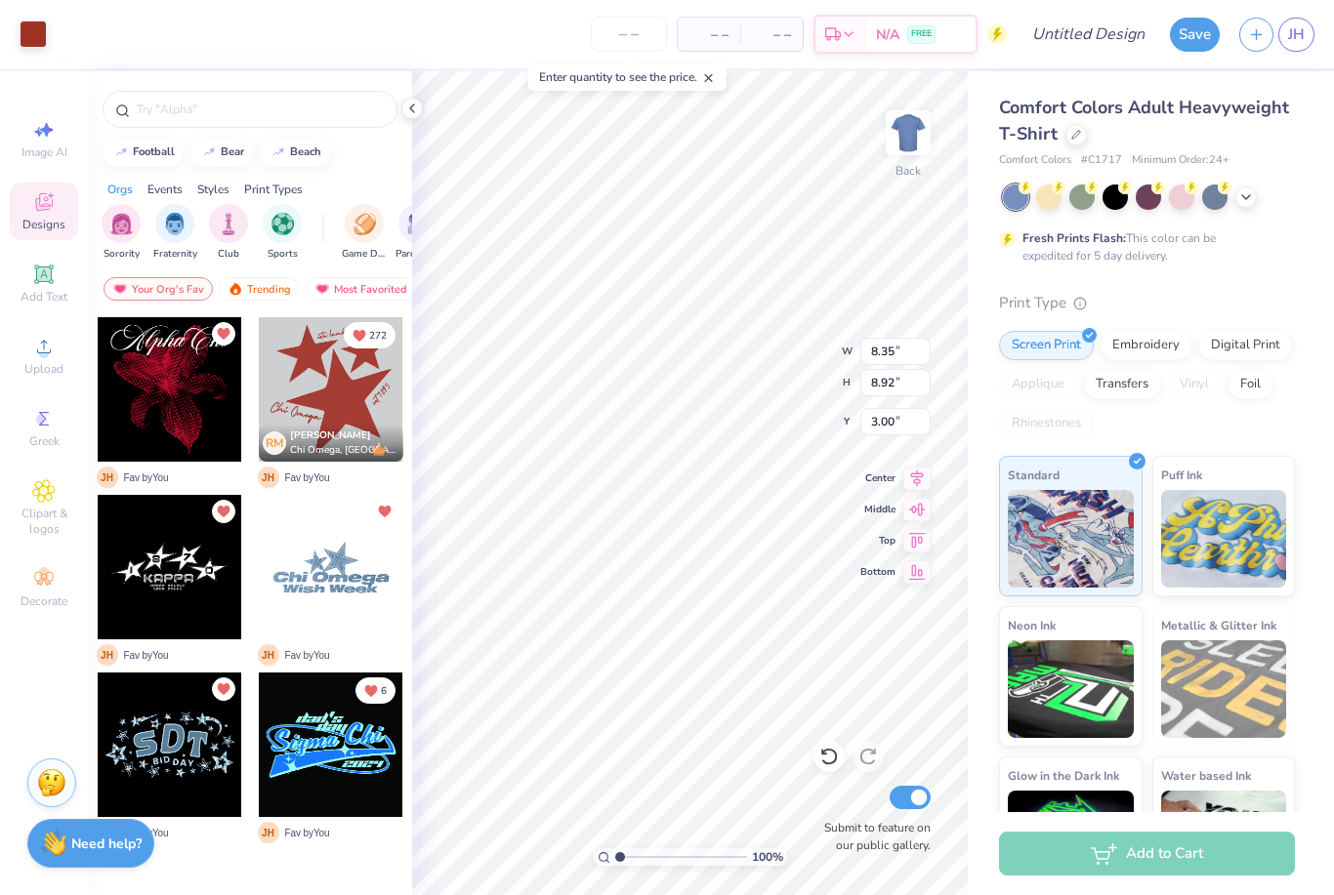
click at [1242, 200] on icon at bounding box center [1246, 197] width 16 height 16
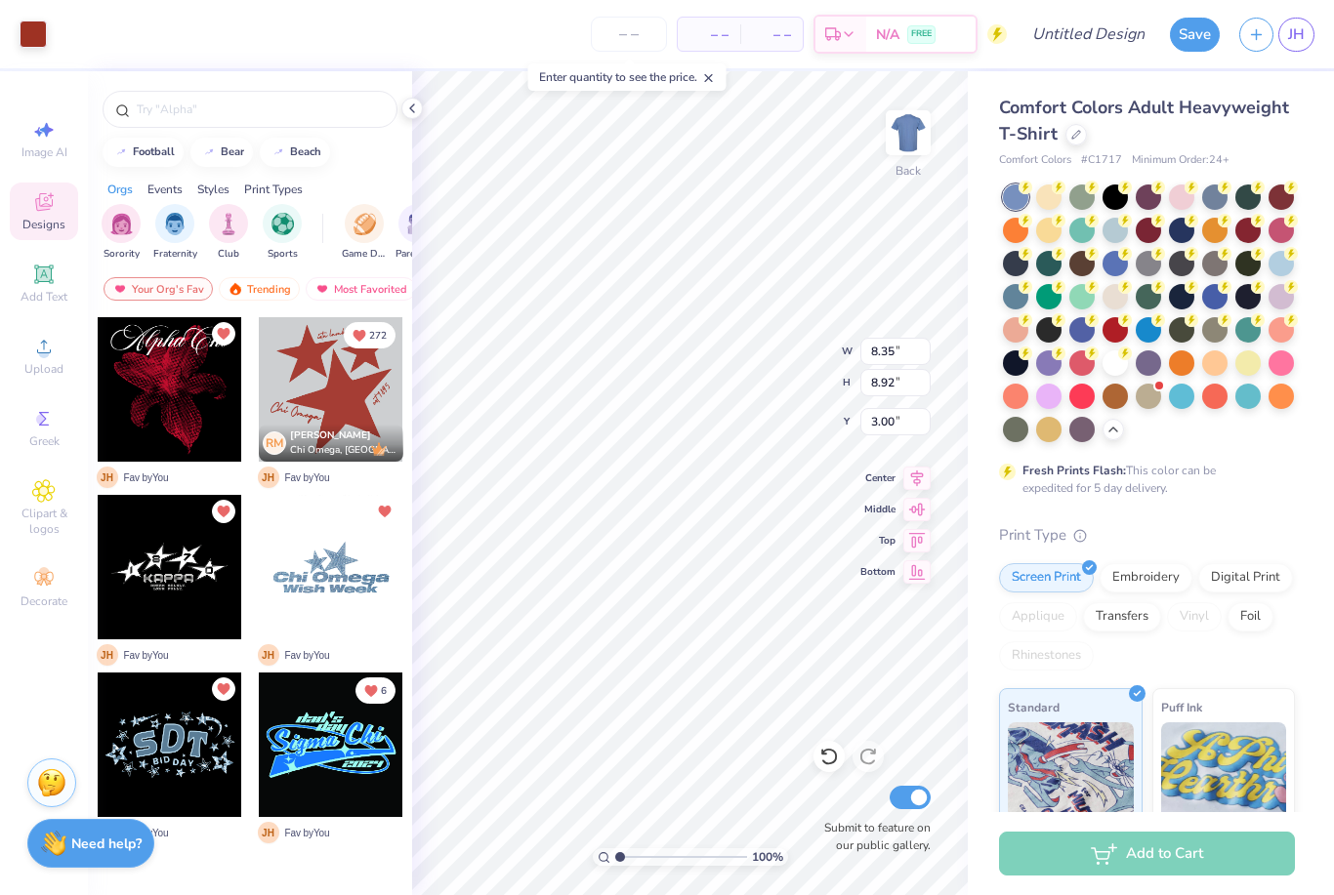
click at [1115, 369] on div at bounding box center [1114, 362] width 25 height 25
click at [901, 143] on img at bounding box center [907, 132] width 39 height 39
click at [332, 397] on div at bounding box center [331, 389] width 144 height 144
type input "4.68"
type input "12.47"
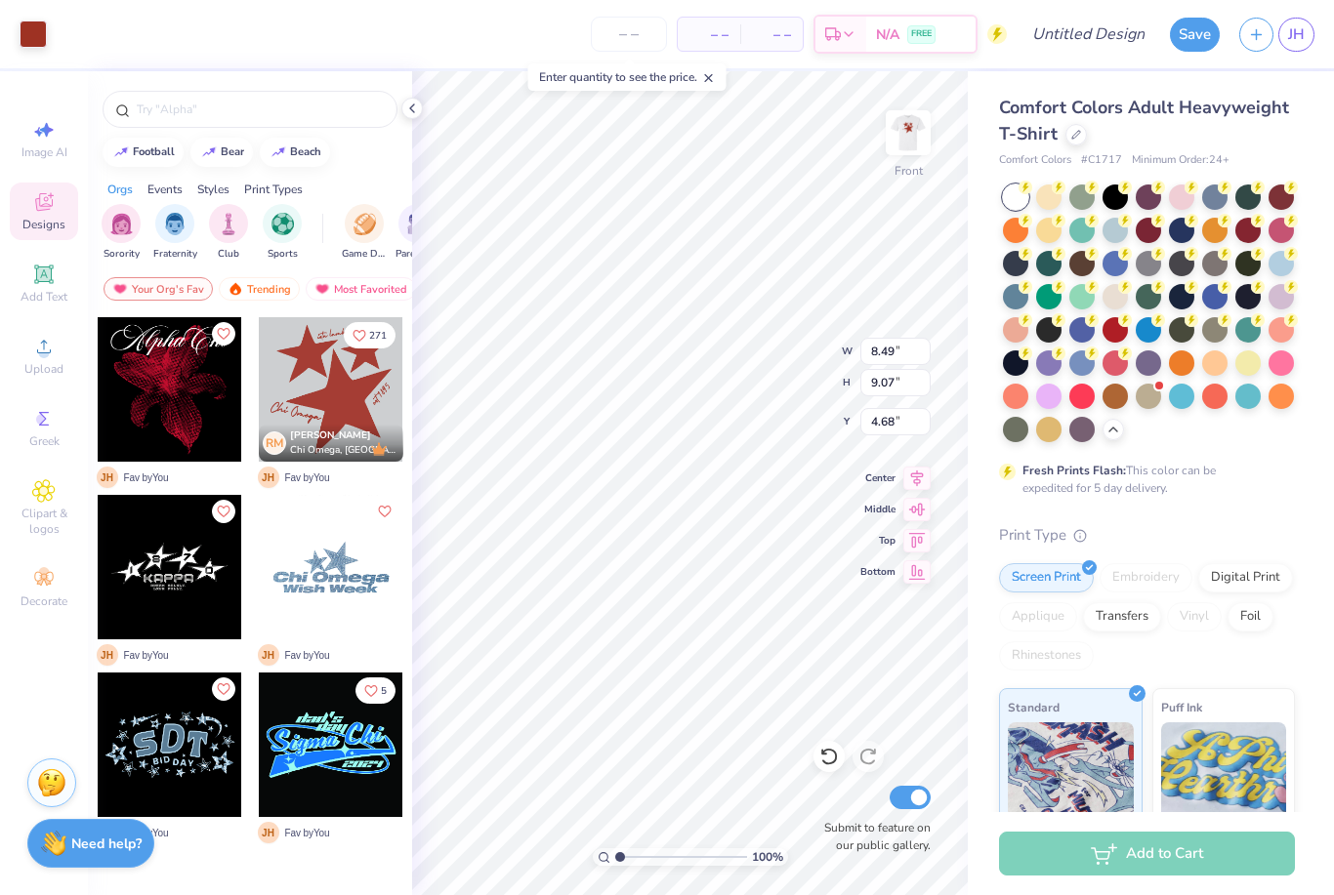
type input "13.33"
type input "4.20"
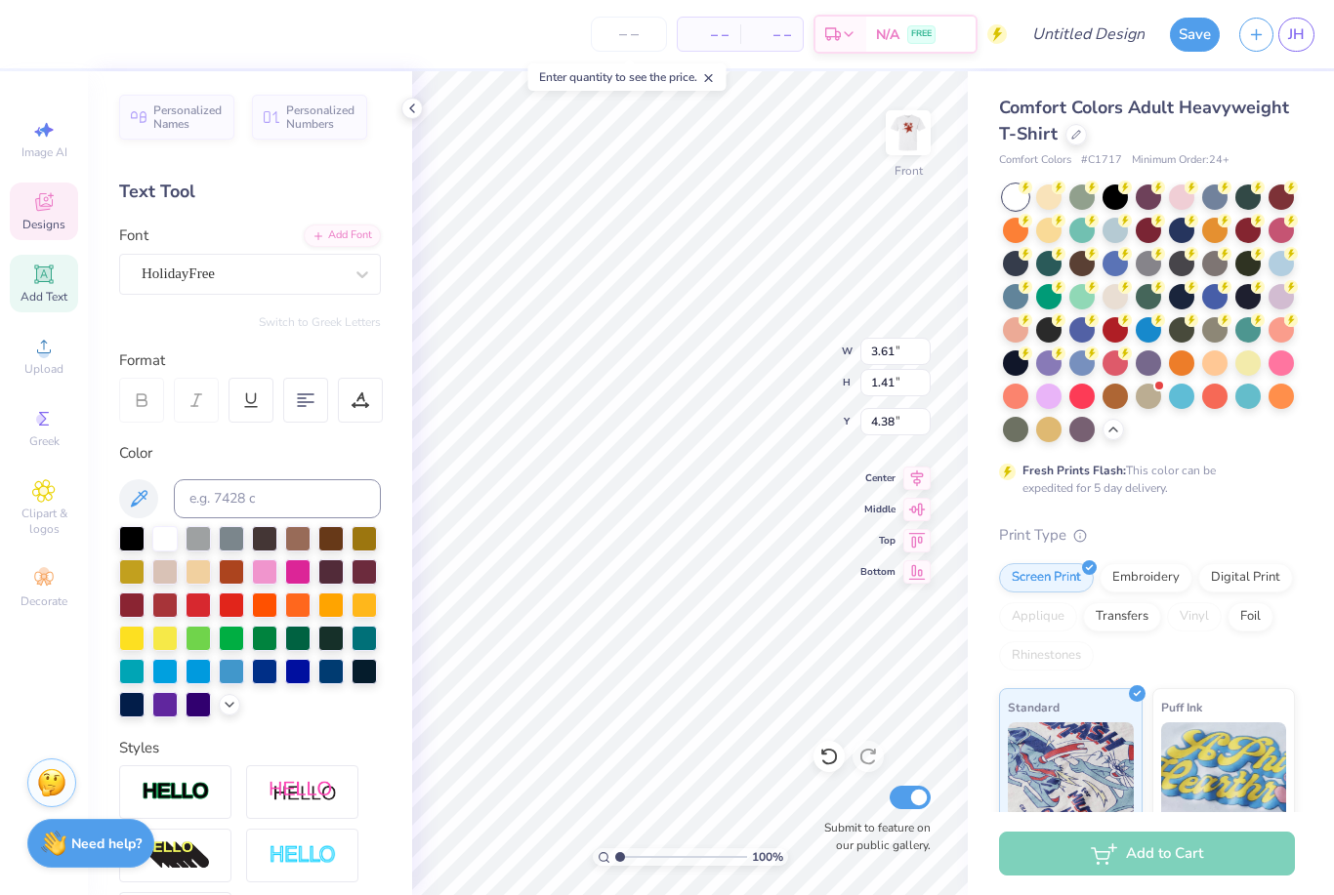
scroll to position [1, 0]
type textarea "i"
type textarea "b"
type textarea "Baylor"
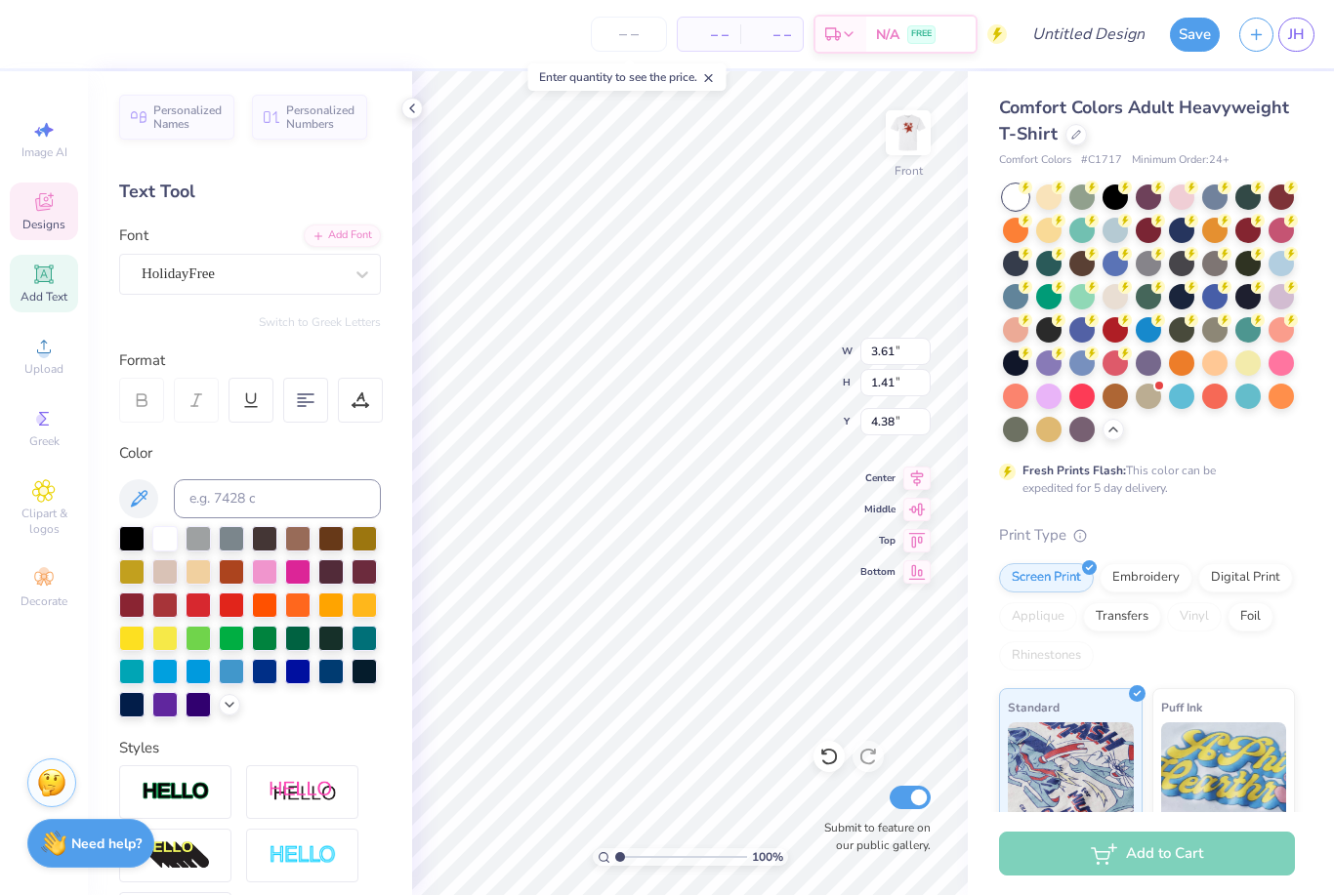
type input "1.70"
type input "2.29"
type input "10.16"
type textarea "e"
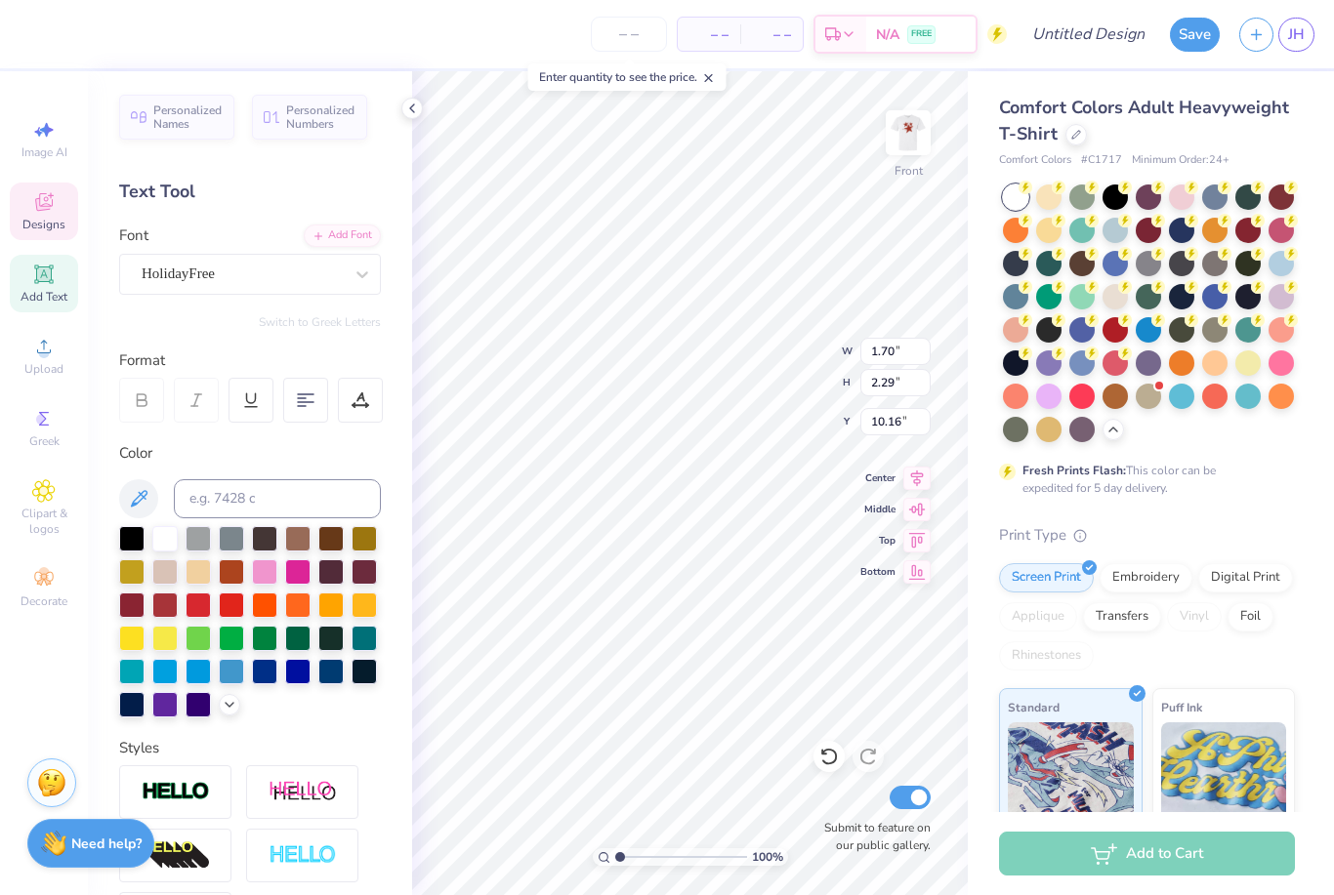
scroll to position [1, 2]
type textarea "2025 26"
type input "5.25"
type input "2.26"
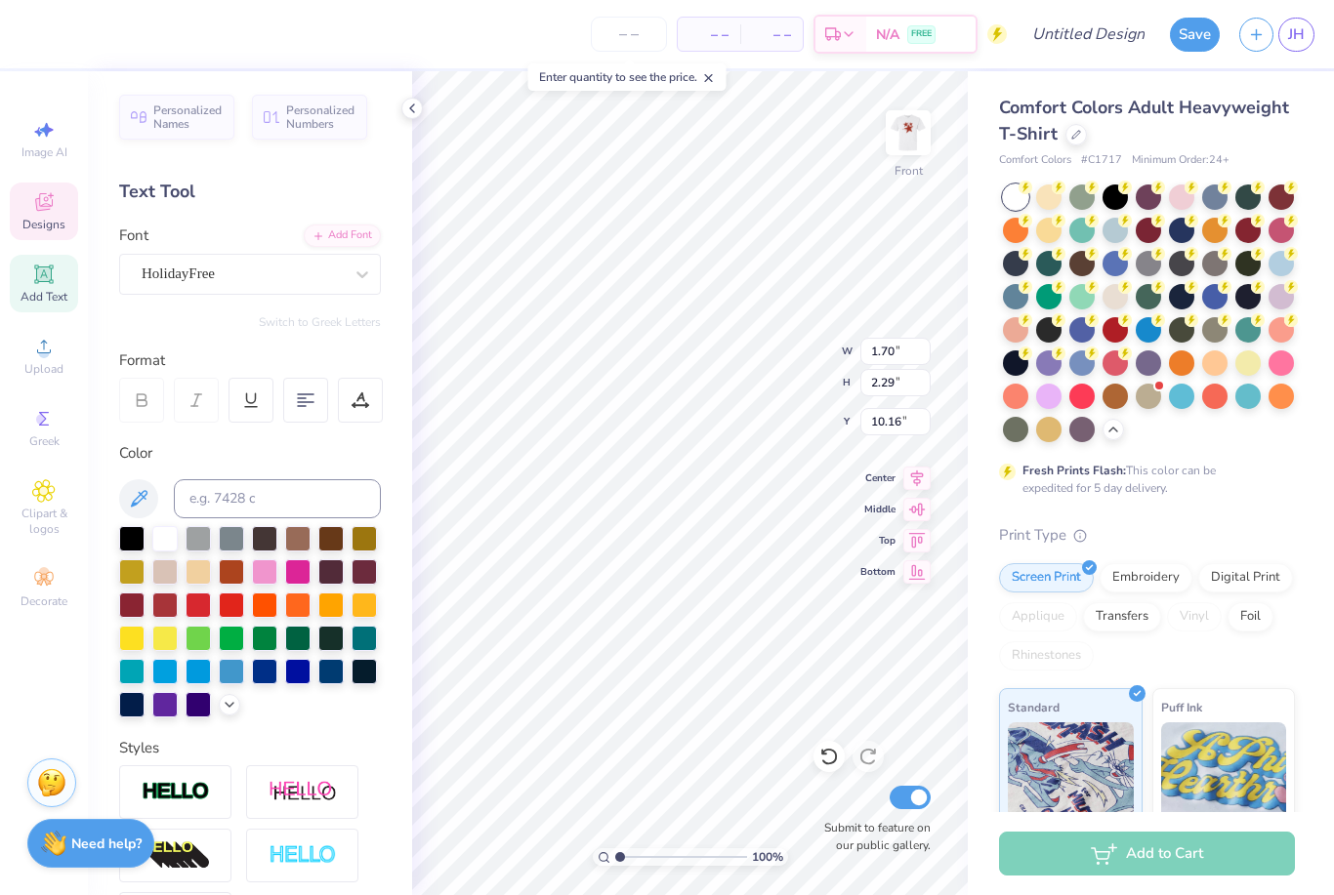
type input "12.15"
type textarea "C"
type textarea "KSA"
type input "12.55"
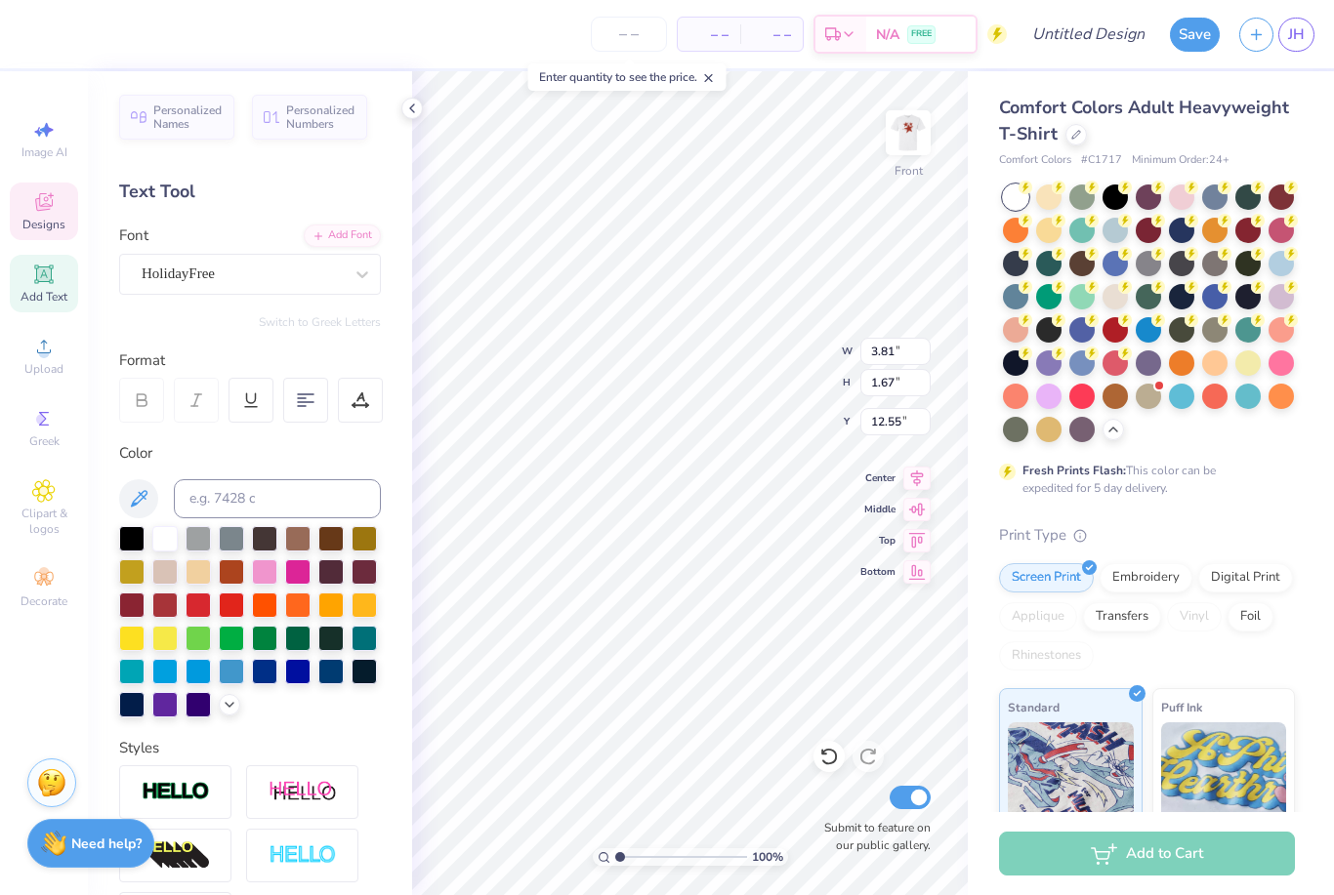
type input "12.62"
click at [1299, 501] on div "Comfort Colors Adult Heavyweight T-Shirt Comfort Colors # C1717 Minimum Order: …" at bounding box center [1151, 600] width 366 height 1058
click at [402, 106] on div at bounding box center [411, 108] width 21 height 21
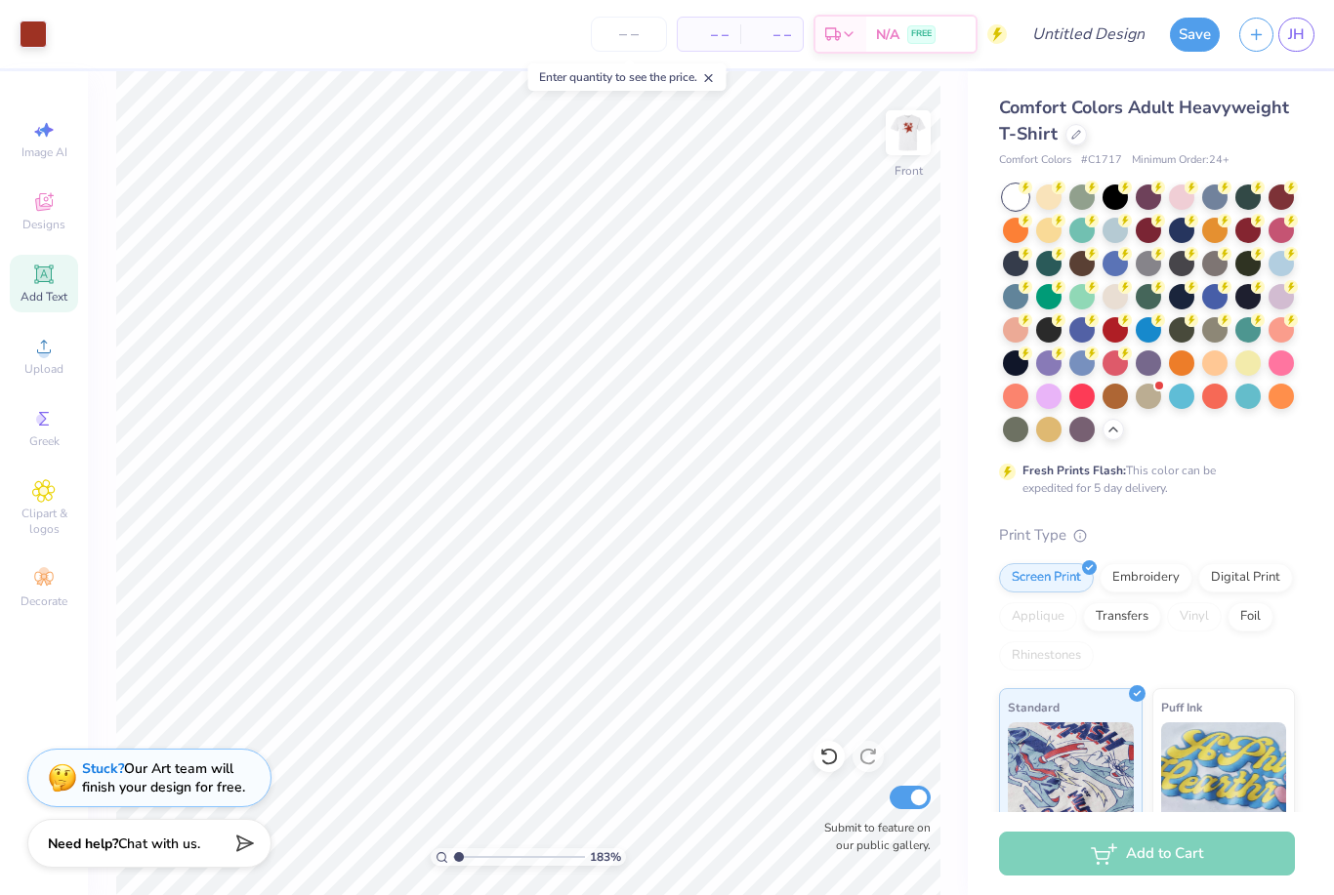
type input "1"
click at [1309, 33] on link "JH" at bounding box center [1296, 35] width 36 height 34
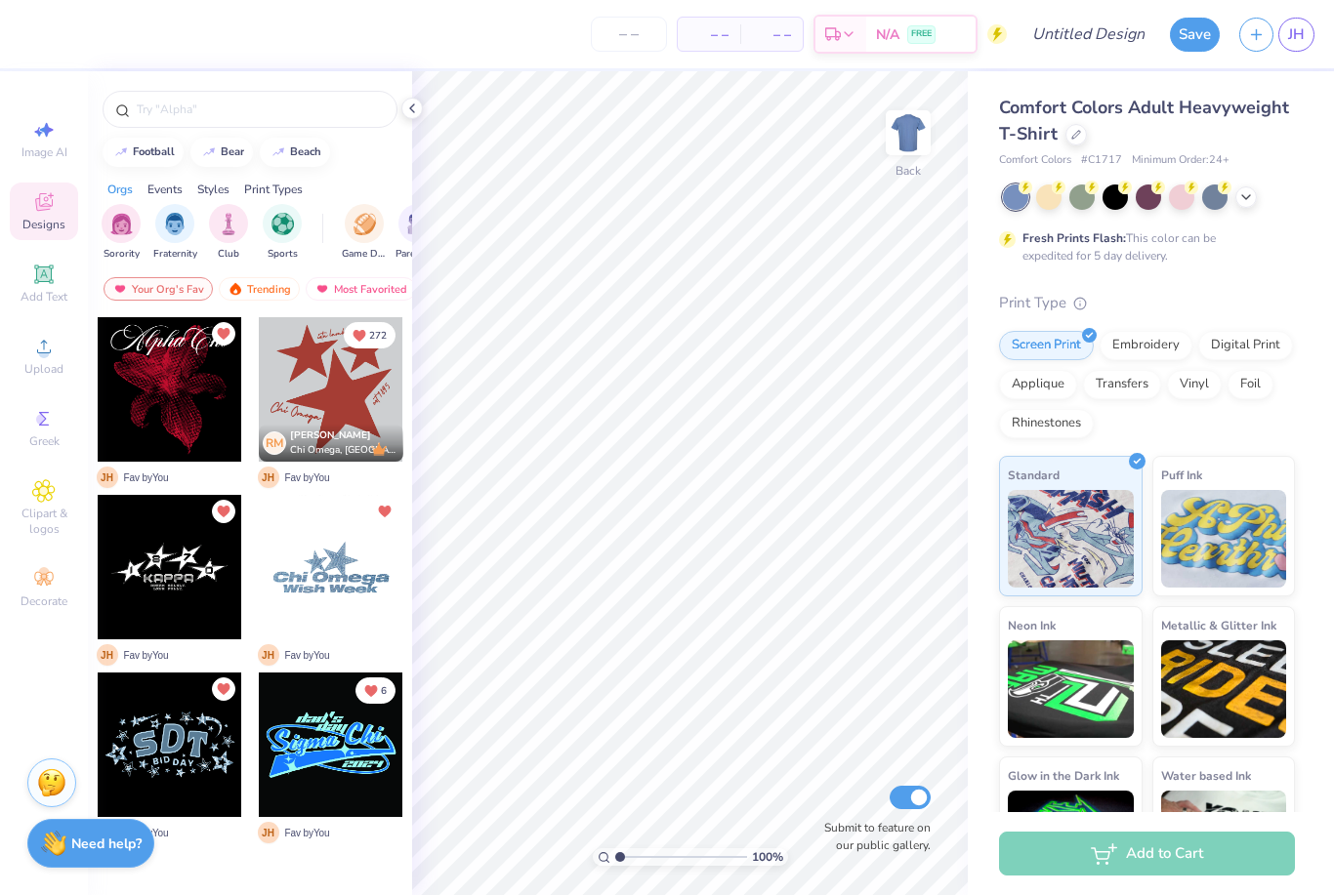
click at [1125, 202] on div at bounding box center [1114, 197] width 25 height 25
click at [146, 736] on div at bounding box center [170, 745] width 144 height 144
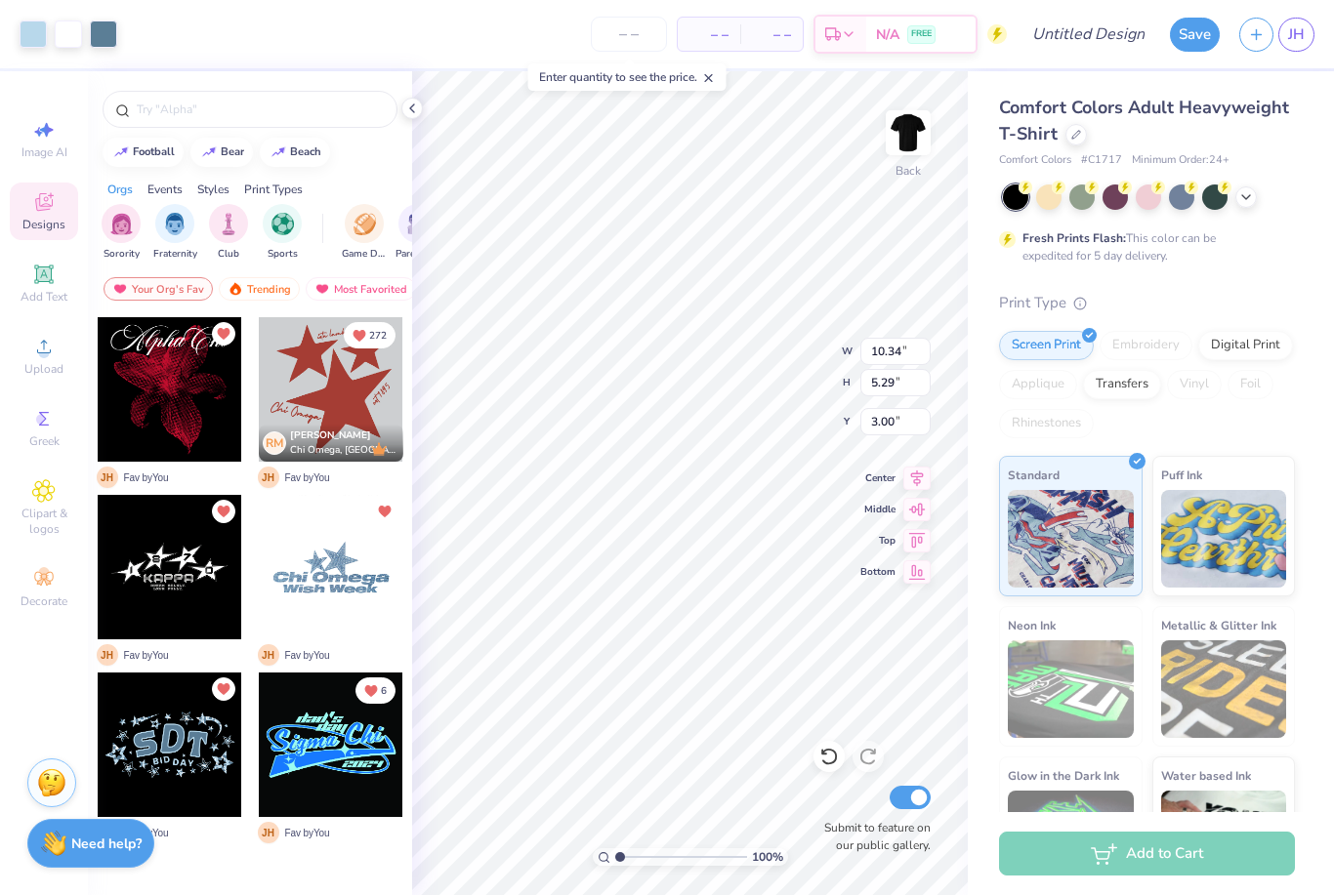
click at [1205, 523] on img at bounding box center [1224, 539] width 126 height 98
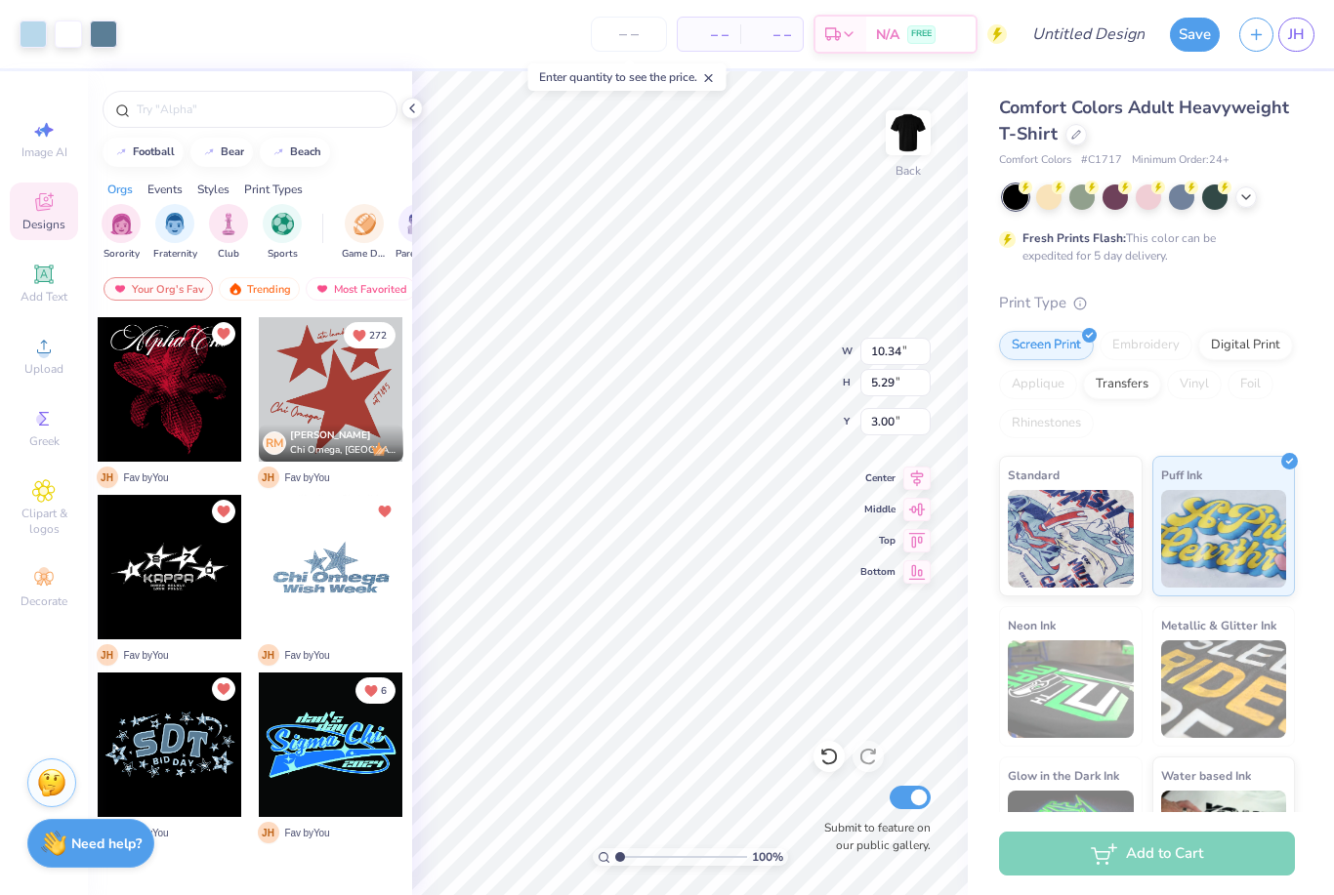
click at [1090, 497] on img at bounding box center [1071, 539] width 126 height 98
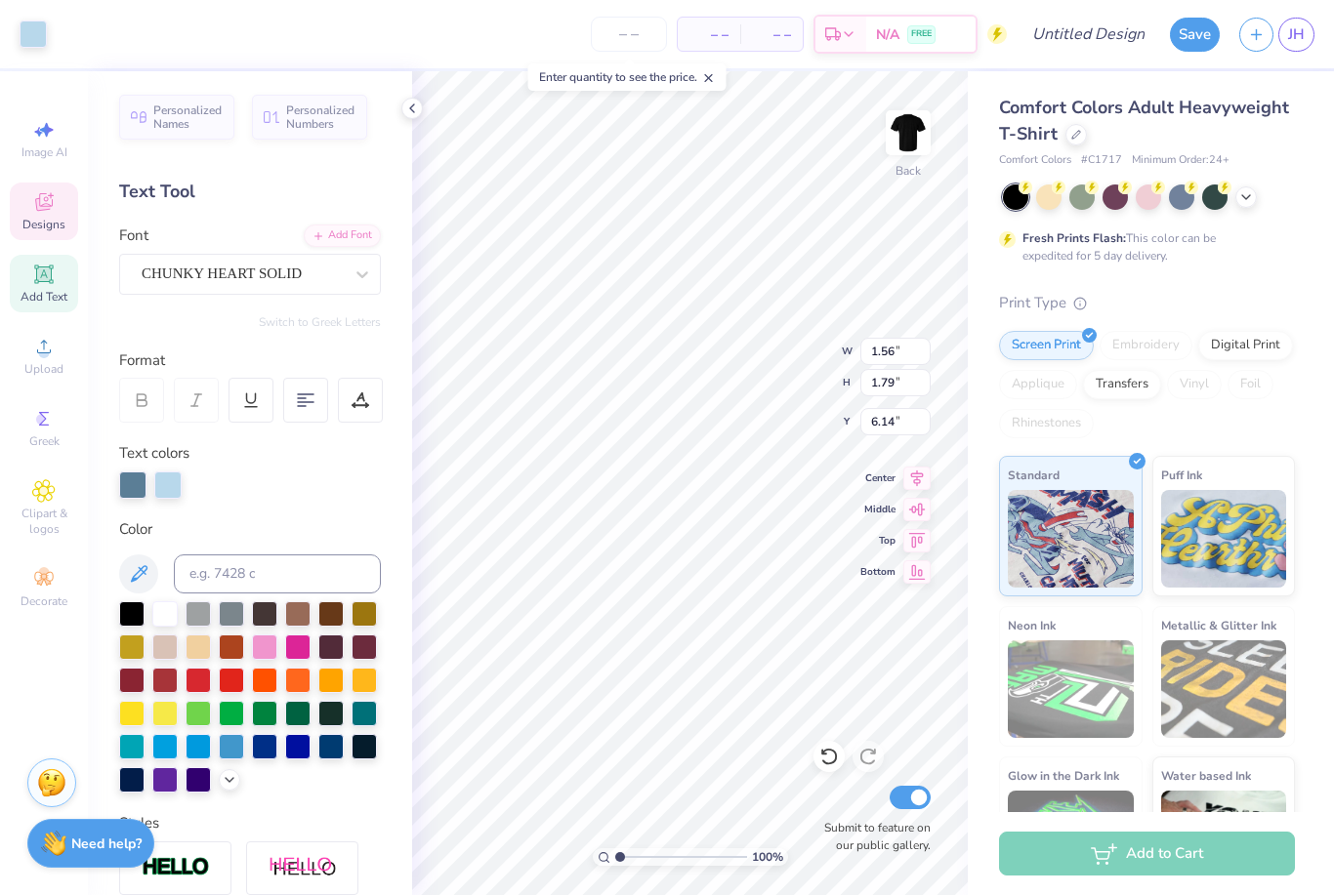
click at [39, 207] on icon at bounding box center [44, 204] width 16 height 13
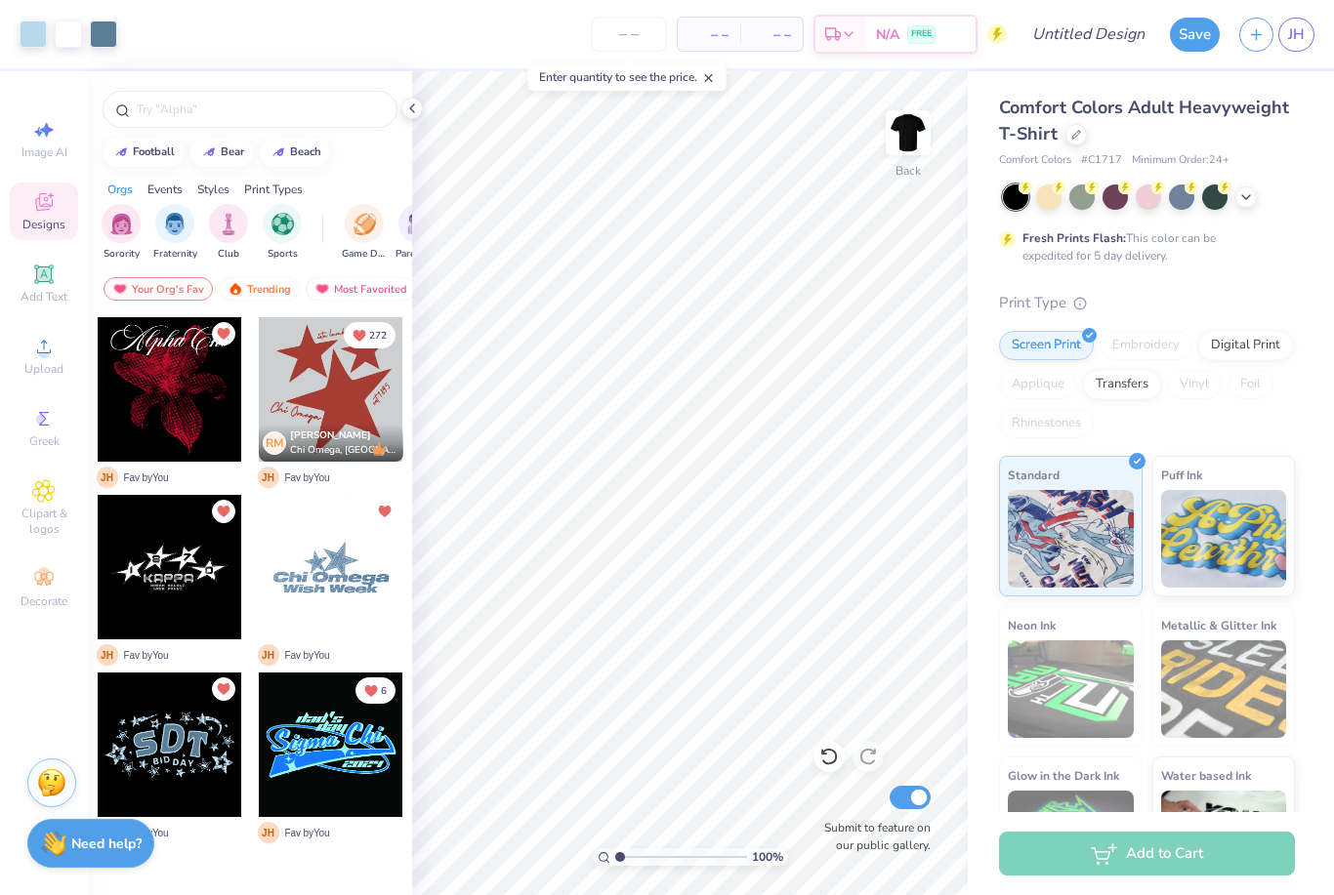
click at [315, 5] on div "– – Per Item – – Total Est. Delivery N/A FREE" at bounding box center [567, 34] width 880 height 68
